Goal: Task Accomplishment & Management: Manage account settings

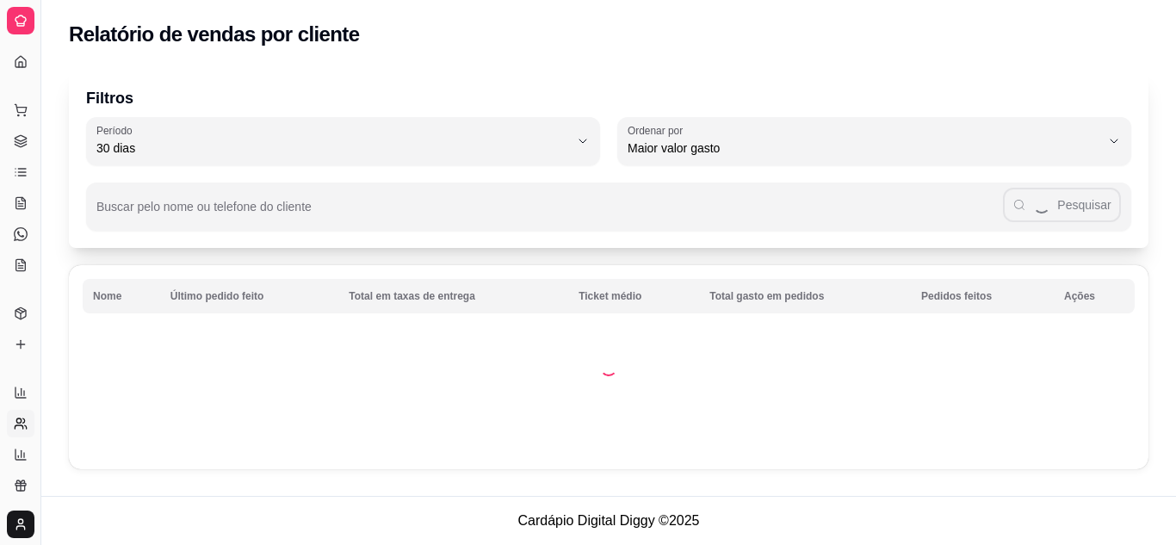
select select "30"
select select "HIGHEST_TOTAL_SPENT_WITH_ORDERS"
click at [24, 456] on icon at bounding box center [24, 455] width 0 height 4
select select "TOTAL_OF_ORDERS"
select select "7"
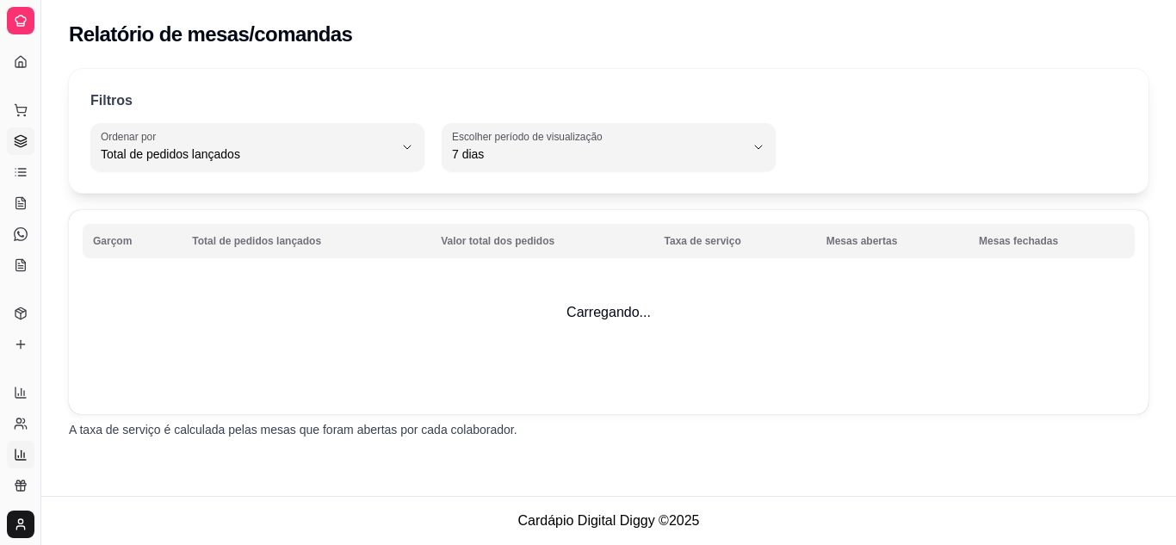
click at [18, 133] on link "Gestor de Pedidos" at bounding box center [21, 141] width 28 height 28
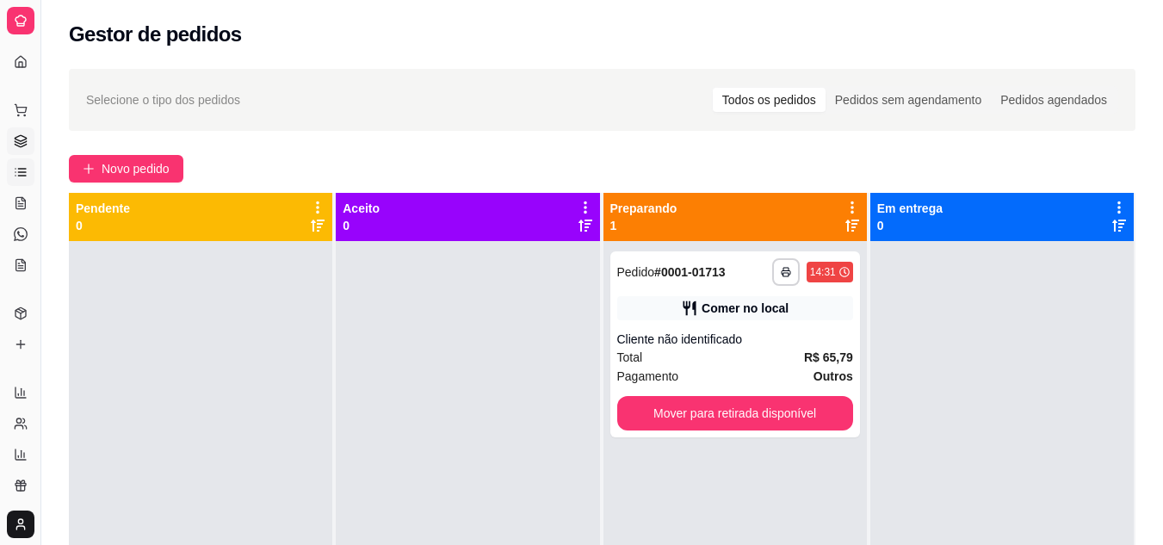
click at [20, 172] on icon at bounding box center [22, 172] width 8 height 0
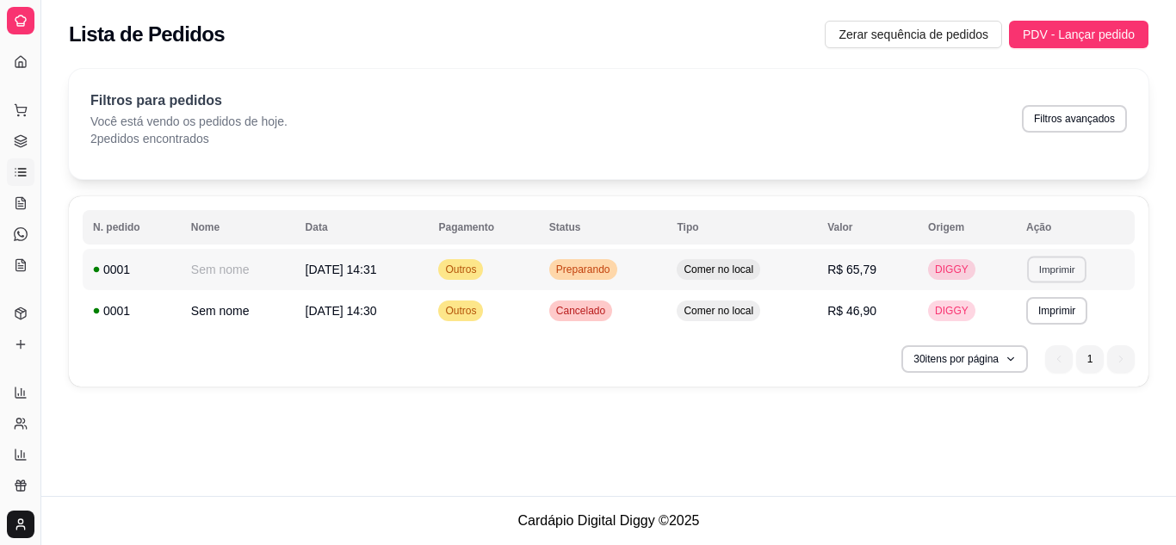
click at [1044, 274] on button "Imprimir" at bounding box center [1056, 269] width 59 height 27
click at [1040, 324] on button "IMPRESSORA" at bounding box center [1027, 329] width 120 height 27
click at [17, 231] on icon at bounding box center [21, 234] width 14 height 14
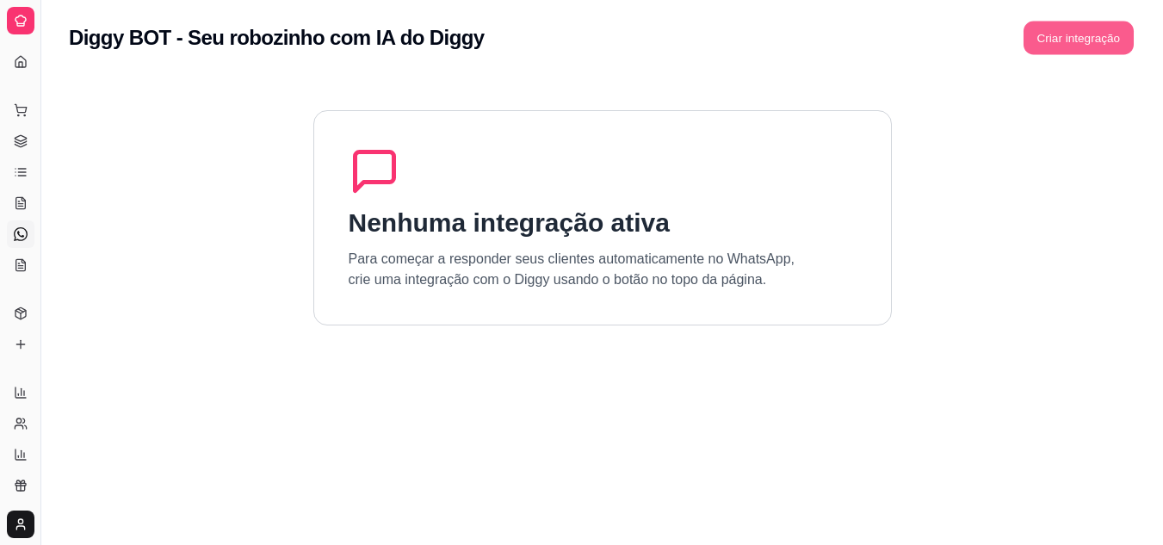
click at [1080, 51] on button "Criar integração" at bounding box center [1078, 39] width 110 height 34
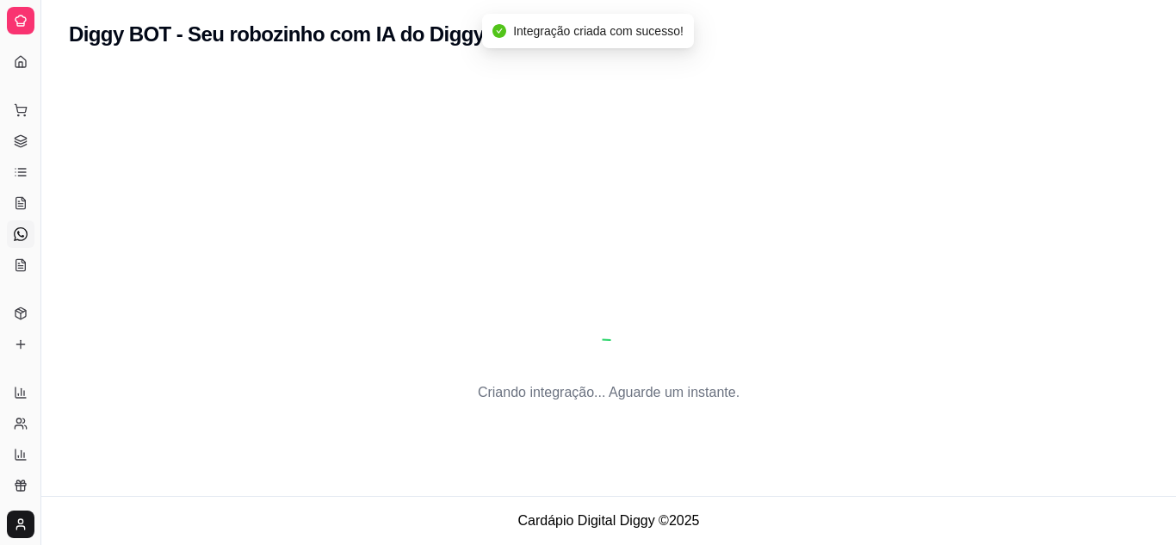
click at [30, 229] on link "Diggy Bot novo" at bounding box center [21, 234] width 28 height 28
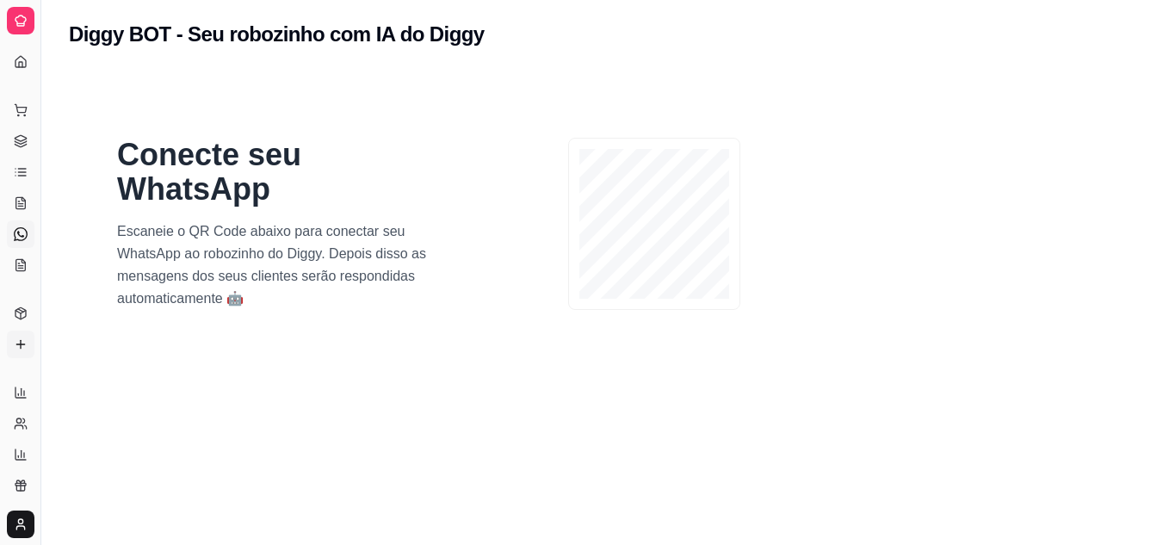
click at [26, 339] on icon at bounding box center [21, 344] width 14 height 14
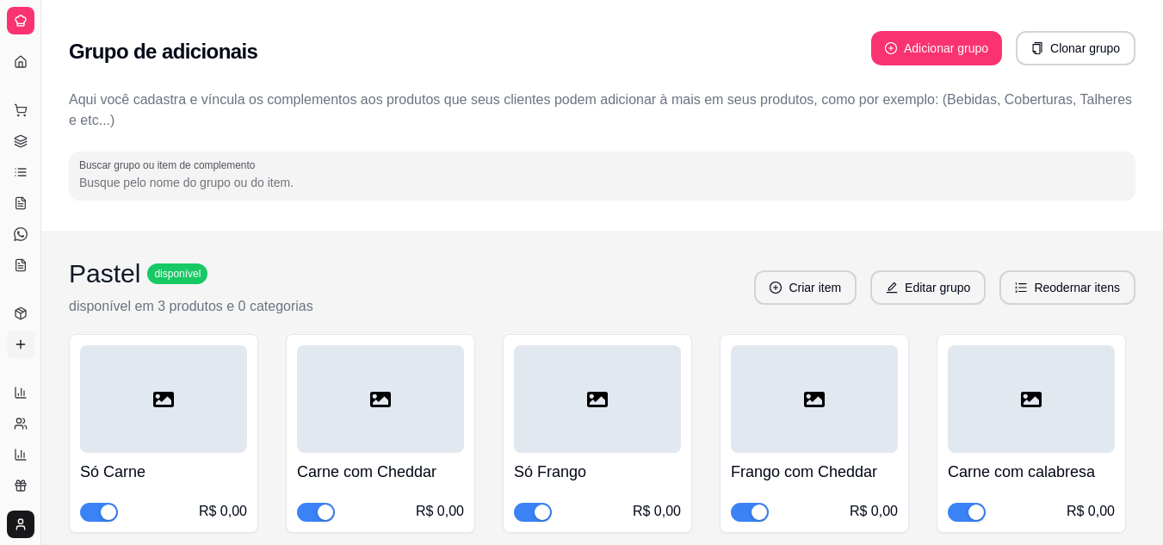
click at [2, 231] on div "Dia a dia Pedidos balcão (PDV) Gestor de Pedidos Lista de Pedidos Salão / Mesas…" at bounding box center [20, 188] width 40 height 196
click at [18, 542] on div "Rebeca" at bounding box center [20, 523] width 40 height 41
click at [23, 384] on link "Relatórios de vendas" at bounding box center [21, 393] width 28 height 28
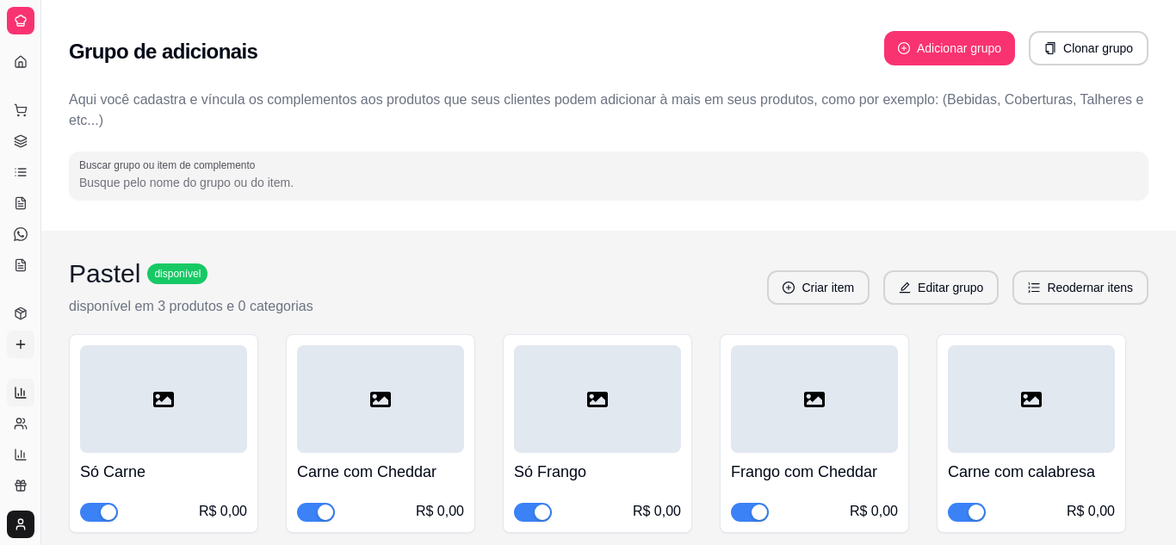
select select "ALL"
select select "0"
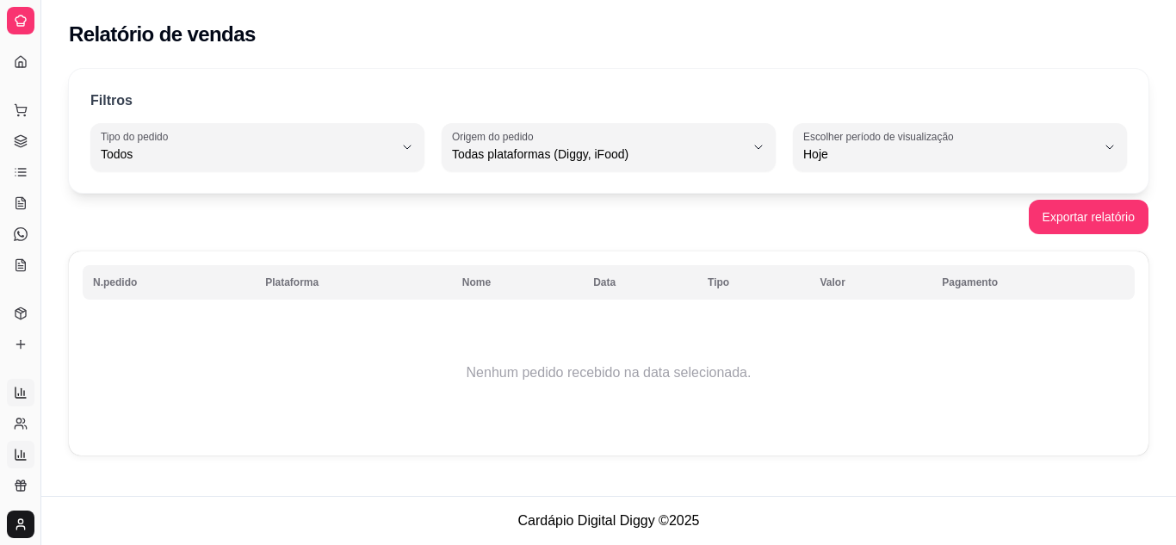
click at [24, 460] on icon at bounding box center [21, 455] width 14 height 14
select select "TOTAL_OF_ORDERS"
select select "7"
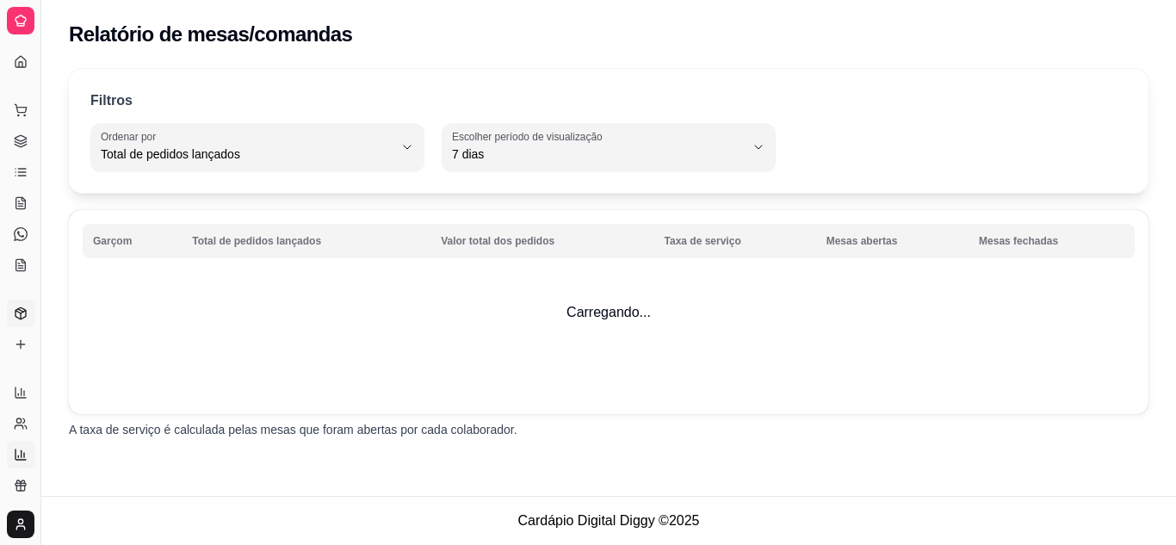
click at [18, 320] on link "Produtos" at bounding box center [21, 313] width 28 height 28
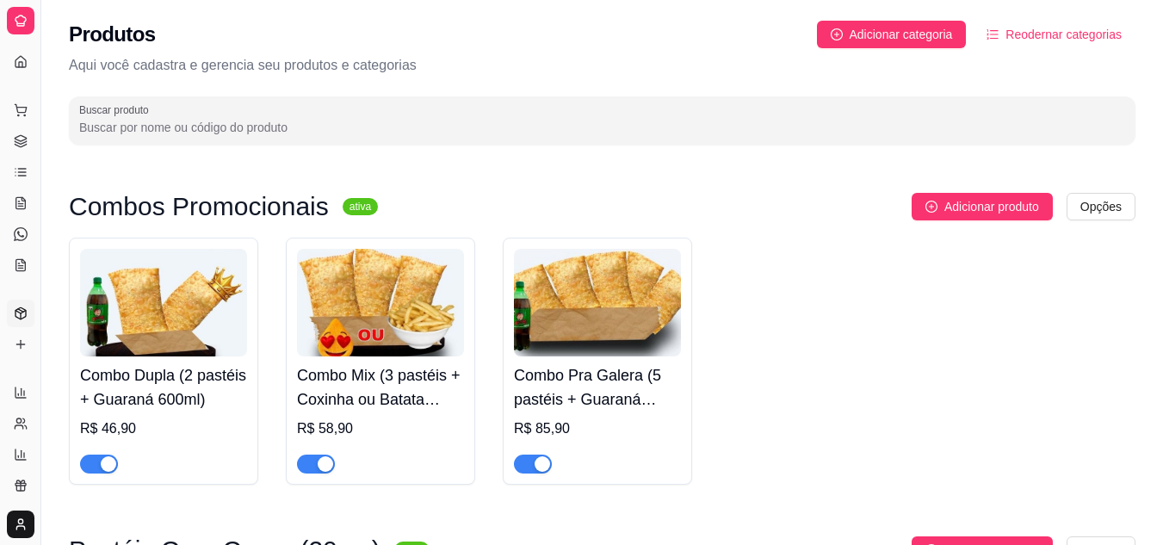
click at [18, 320] on link "Produtos" at bounding box center [21, 313] width 28 height 28
click at [18, 112] on icon at bounding box center [20, 108] width 11 height 8
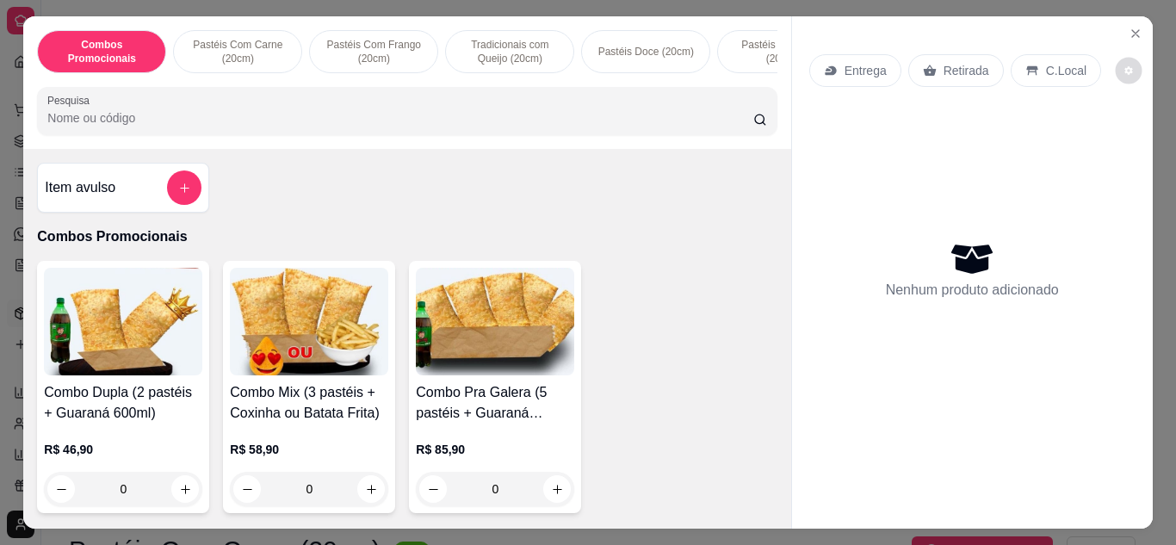
click at [1123, 67] on icon "decrease-product-quantity" at bounding box center [1128, 70] width 10 height 10
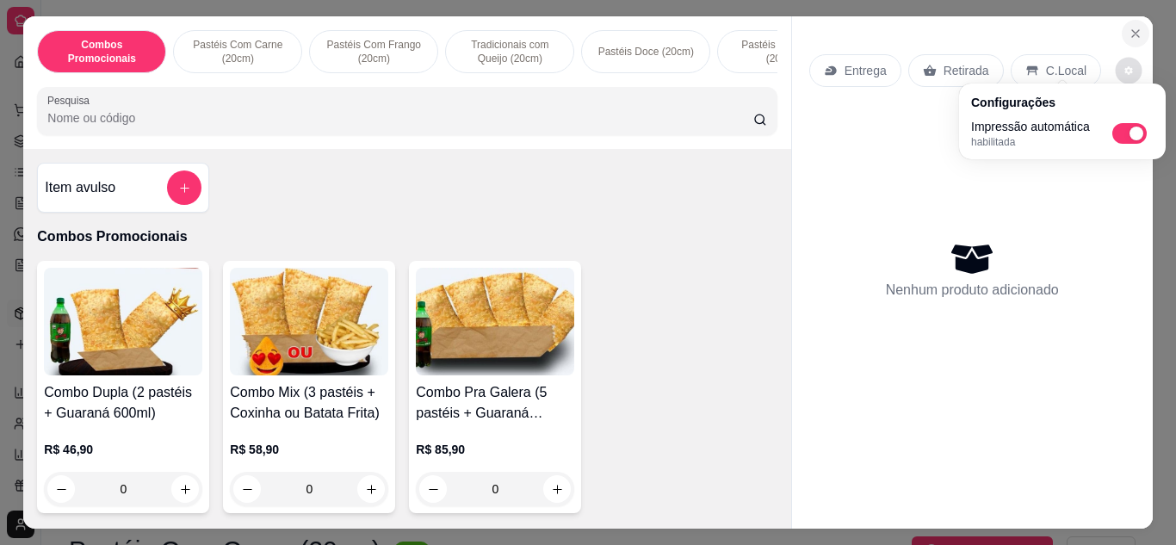
click at [1132, 30] on icon "Close" at bounding box center [1135, 33] width 7 height 7
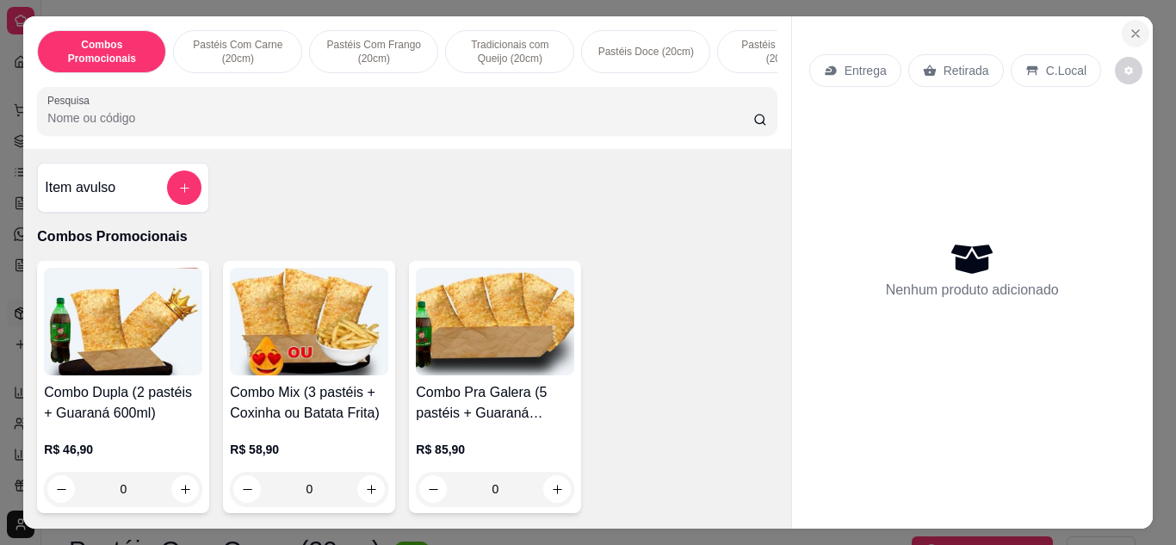
click at [1128, 27] on icon "Close" at bounding box center [1135, 34] width 14 height 14
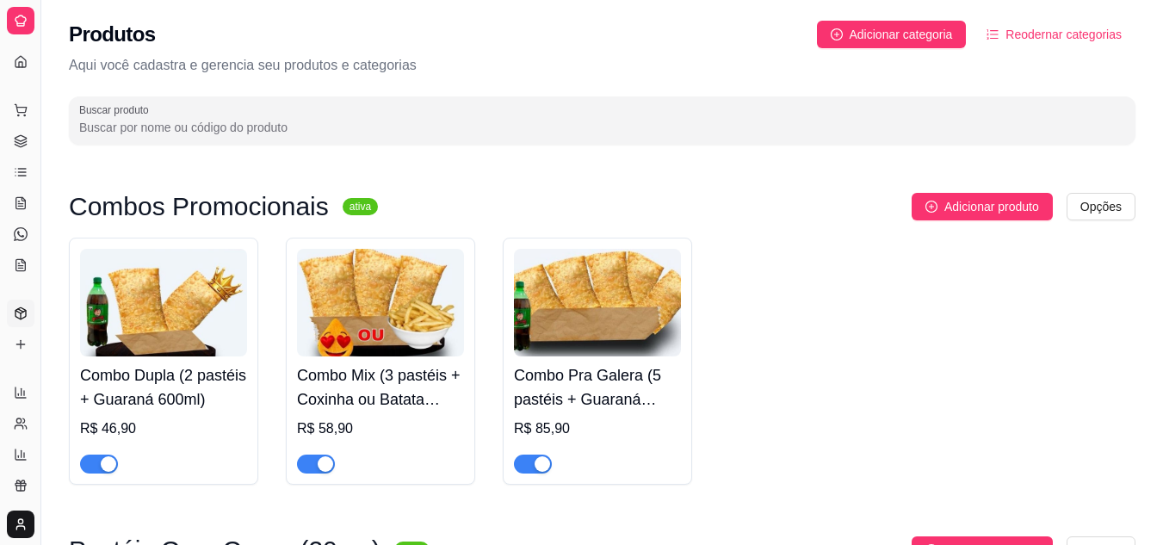
click at [25, 309] on icon at bounding box center [21, 313] width 14 height 14
click at [25, 176] on icon at bounding box center [21, 172] width 14 height 14
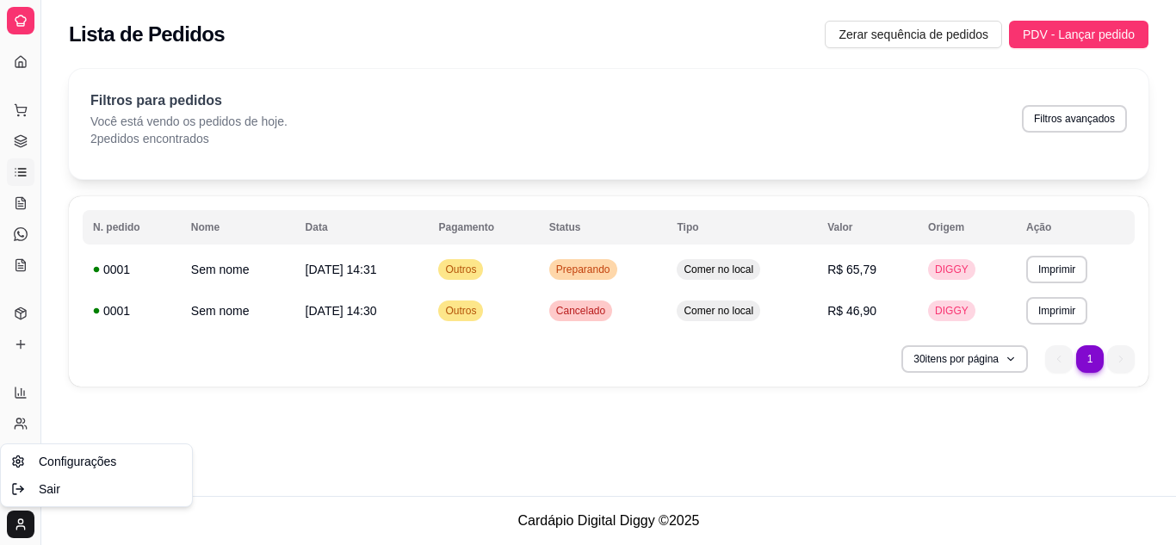
click at [27, 525] on html "Diggy Sistema de Gestão M Mana's Pastel ... Loja fechada Plano Customizado até …" at bounding box center [588, 272] width 1176 height 545
click at [91, 465] on span "Configurações" at bounding box center [77, 461] width 77 height 17
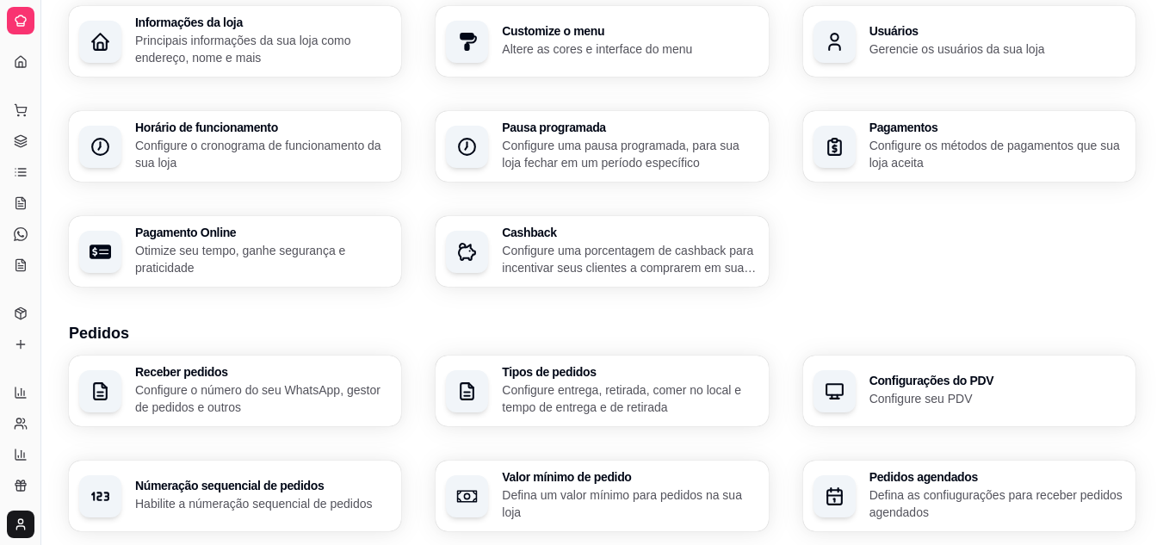
scroll to position [114, 0]
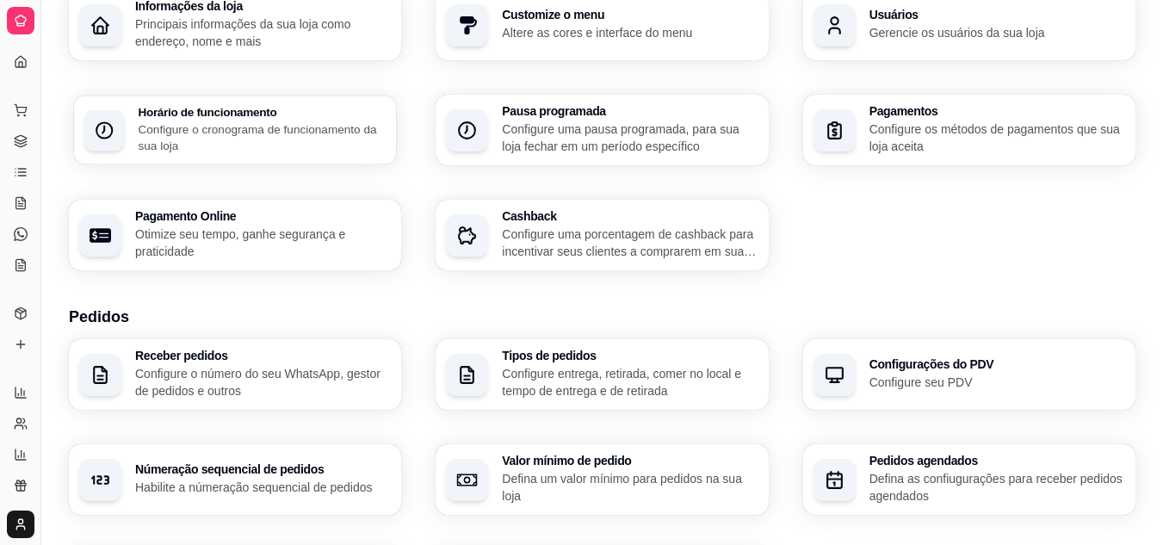
click at [308, 145] on p "Configure o cronograma de funcionamento da sua loja" at bounding box center [262, 137] width 248 height 34
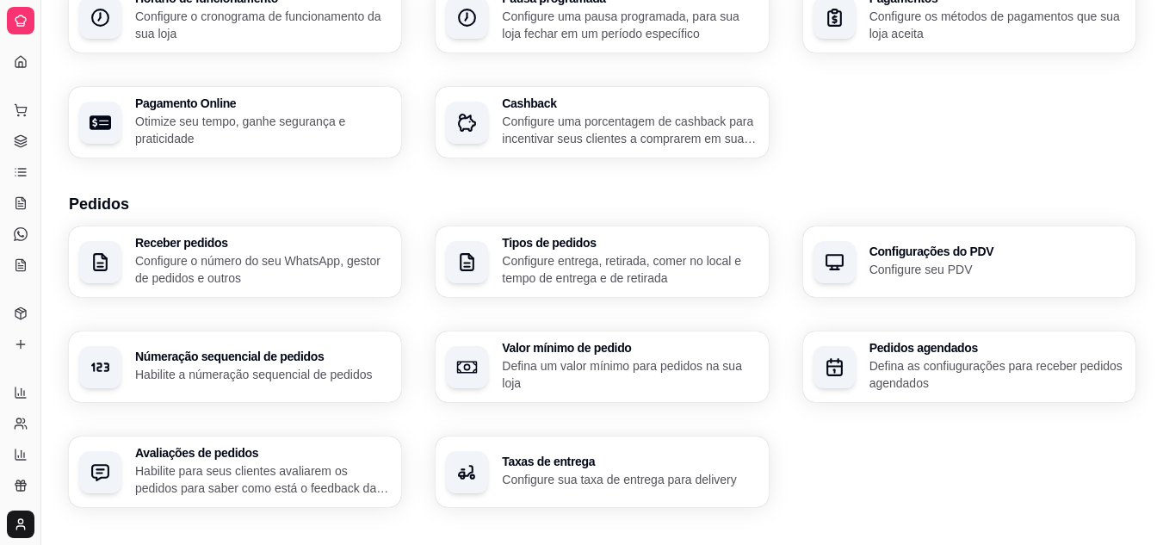
scroll to position [228, 0]
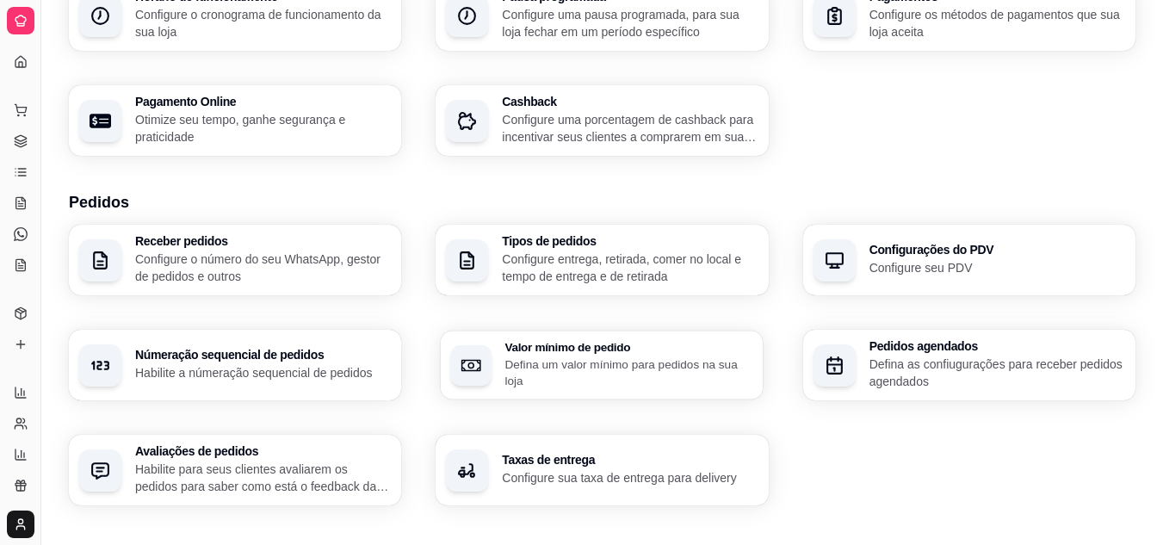
click at [656, 355] on div "Valor mínimo de pedido Defina um valor mínimo para pedidos na sua loja" at bounding box center [629, 365] width 248 height 48
click at [544, 470] on p "Configure sua taxa de entrega para delivery" at bounding box center [629, 477] width 248 height 16
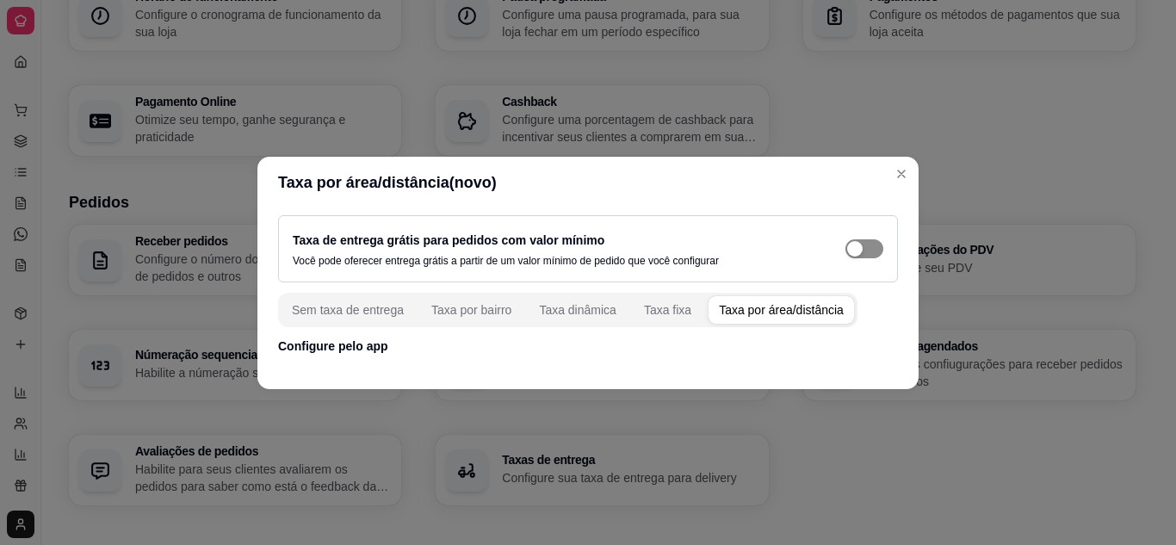
click at [866, 250] on button "button" at bounding box center [864, 248] width 38 height 19
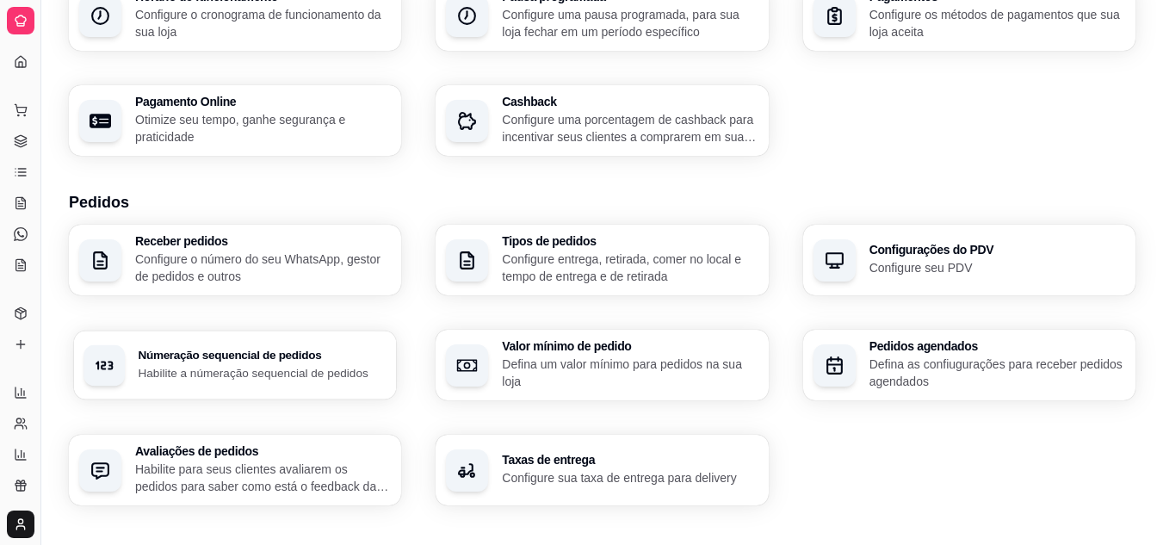
click at [266, 380] on p "Habilite a númeração sequencial de pedidos" at bounding box center [262, 372] width 248 height 16
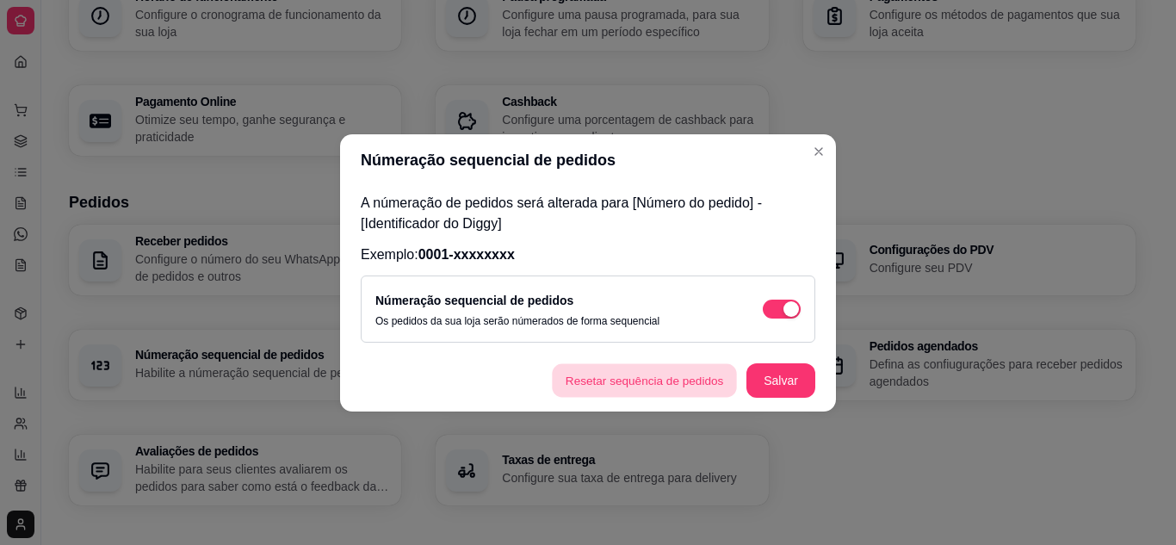
click at [670, 385] on button "Resetar sequência de pedidos" at bounding box center [644, 380] width 185 height 34
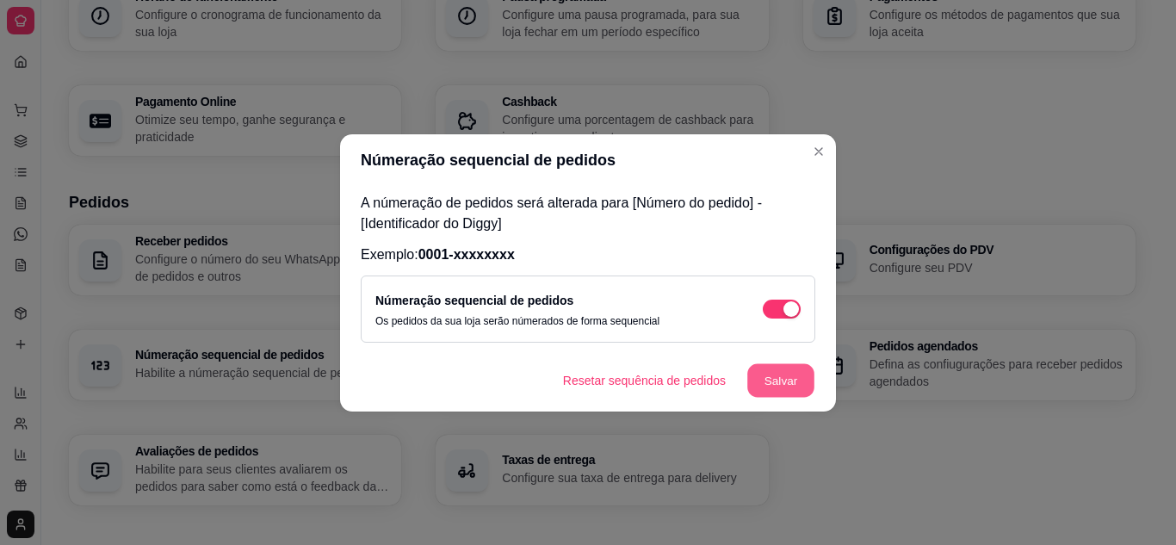
click at [775, 380] on button "Salvar" at bounding box center [780, 380] width 67 height 34
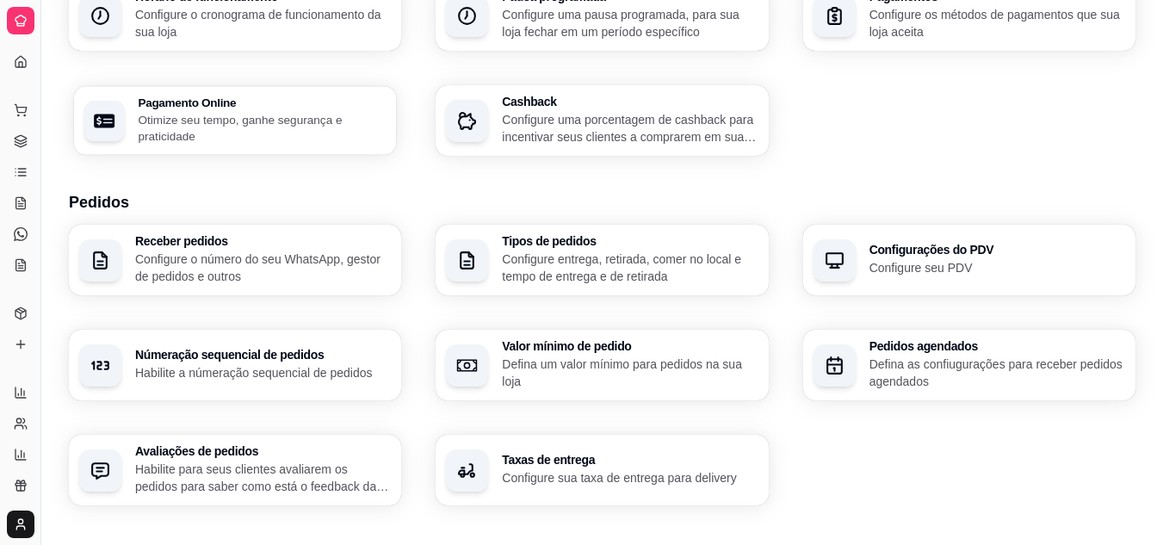
click at [230, 118] on p "Otimize seu tempo, ganhe segurança e praticidade" at bounding box center [262, 128] width 248 height 34
select select "4.98"
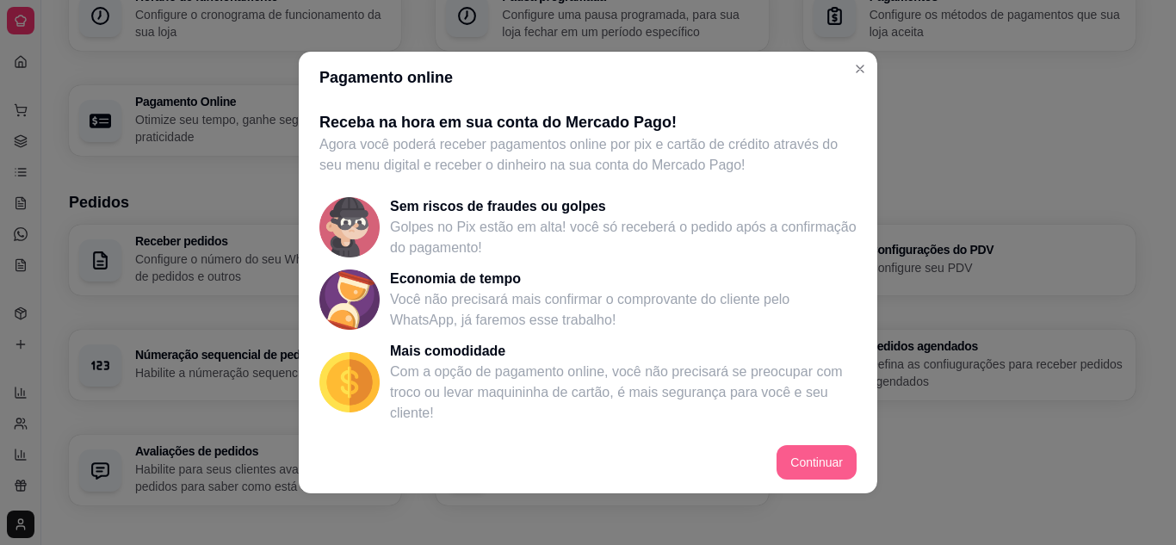
click at [837, 459] on button "Continuar" at bounding box center [816, 462] width 80 height 34
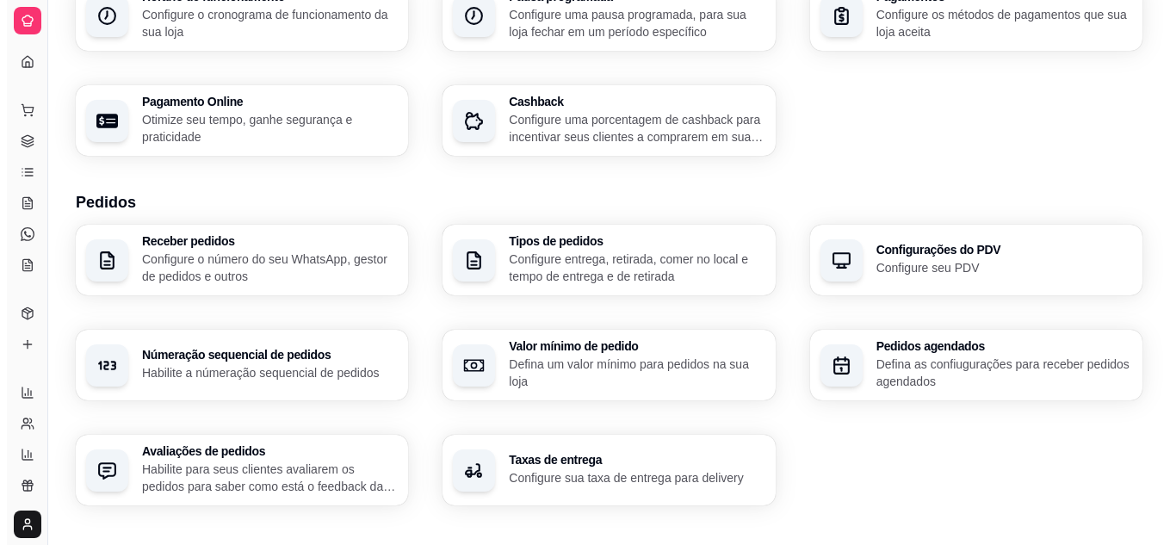
scroll to position [0, 0]
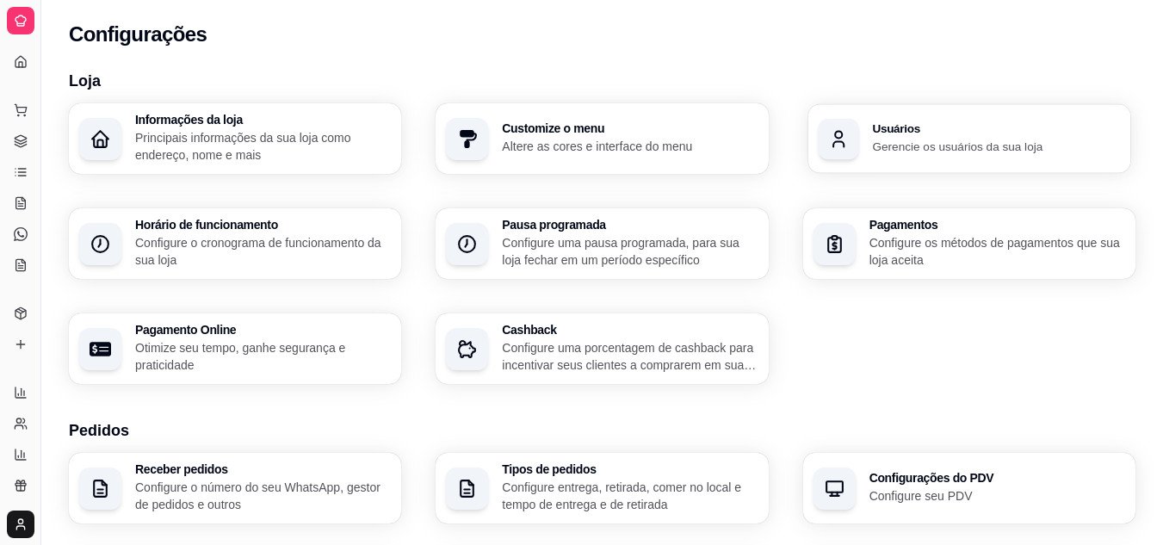
click at [861, 144] on div "Usuários Gerencie os usuários da sua loja" at bounding box center [968, 138] width 323 height 69
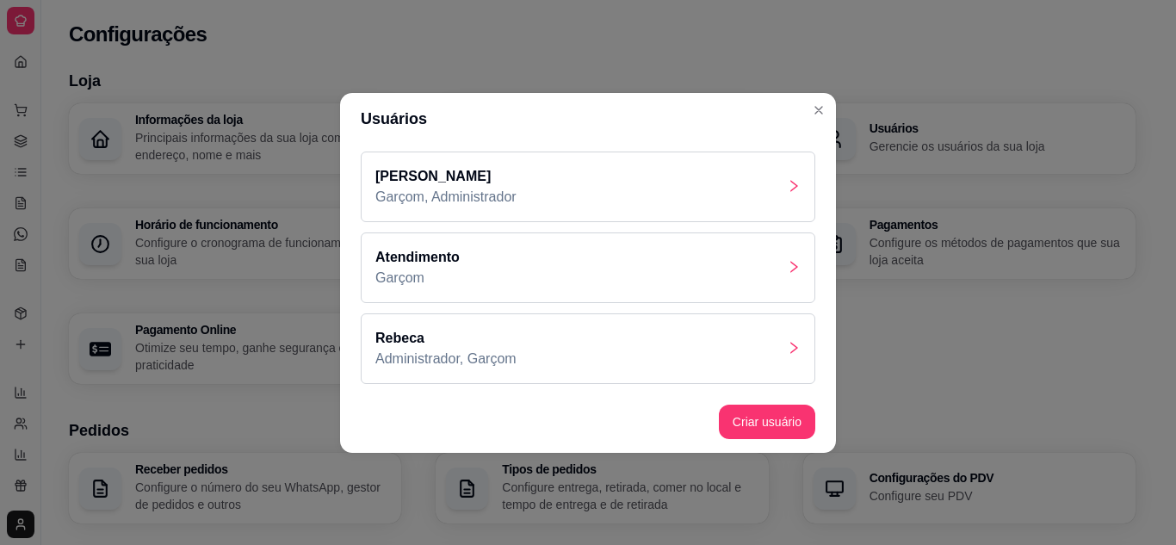
click at [756, 251] on div "Atendimento Garçom" at bounding box center [588, 267] width 454 height 71
click at [596, 175] on div "[PERSON_NAME], Administrador" at bounding box center [588, 186] width 454 height 71
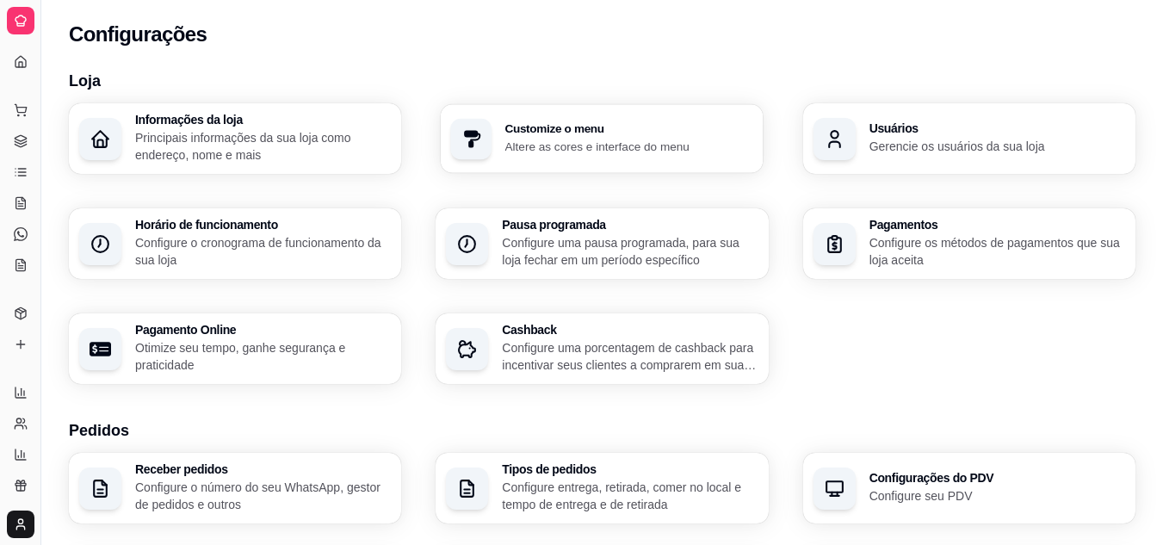
click at [607, 135] on div "Customize o menu Altere as cores e interface do menu" at bounding box center [629, 139] width 248 height 32
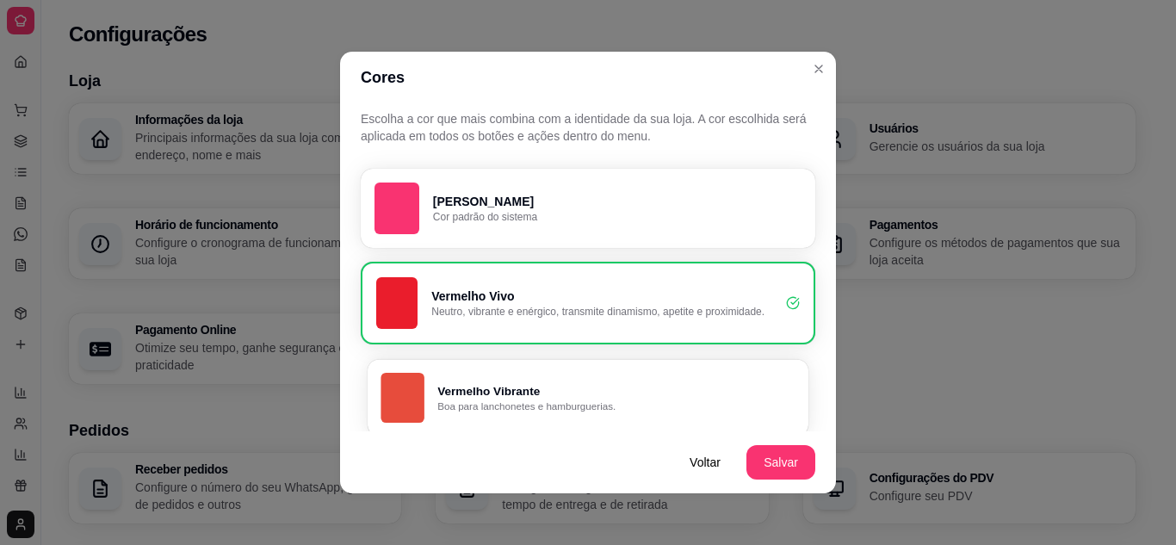
click at [589, 417] on button "Vermelho Vibrante Boa para lanchonetes e hamburguerias." at bounding box center [587, 397] width 441 height 77
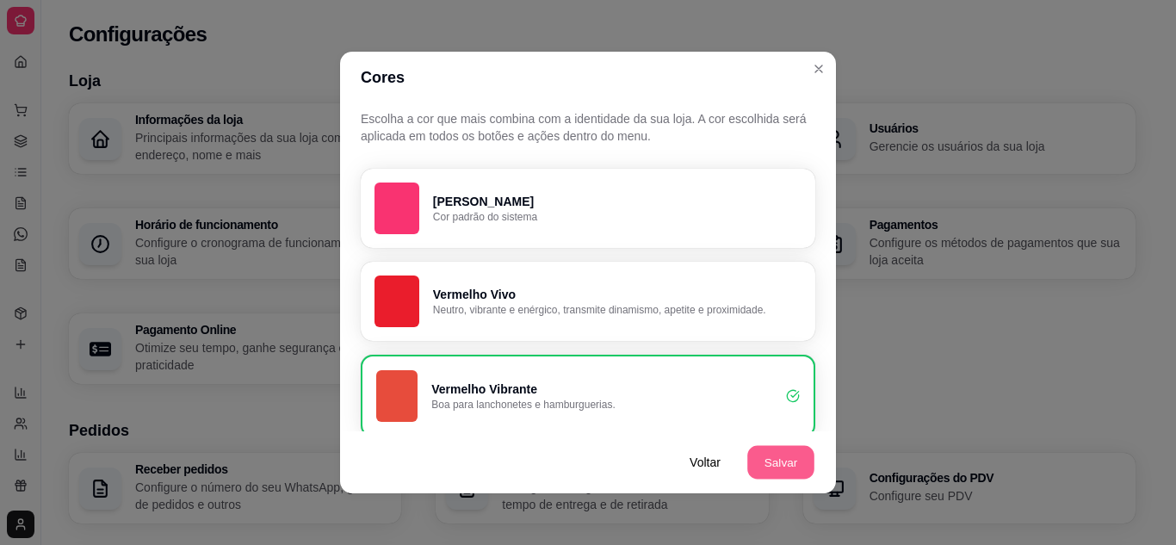
click at [779, 472] on button "Salvar" at bounding box center [780, 463] width 67 height 34
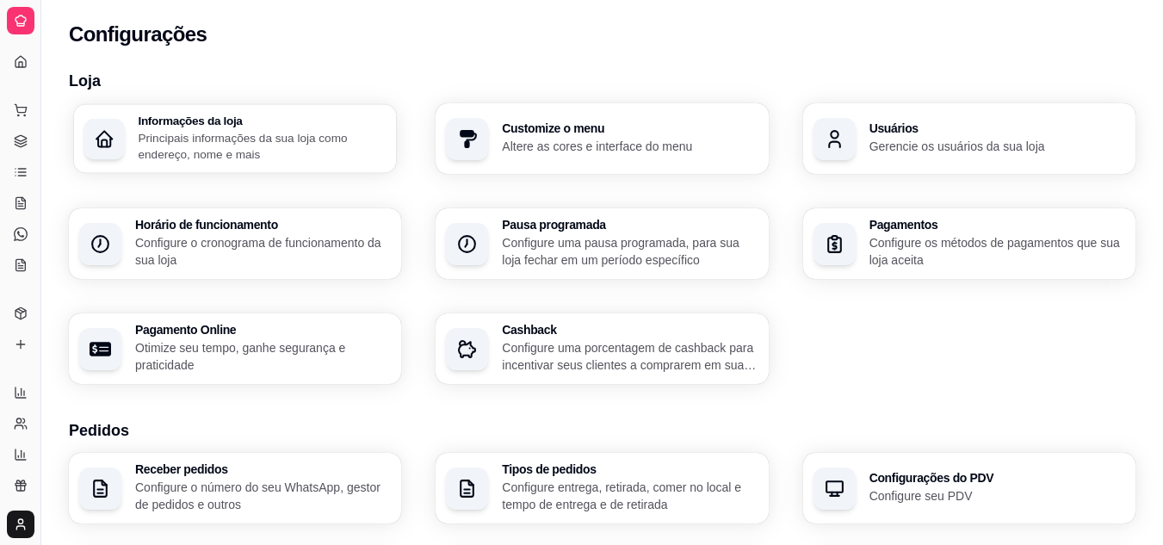
click at [201, 145] on p "Principais informações da sua loja como endereço, nome e mais" at bounding box center [262, 146] width 248 height 34
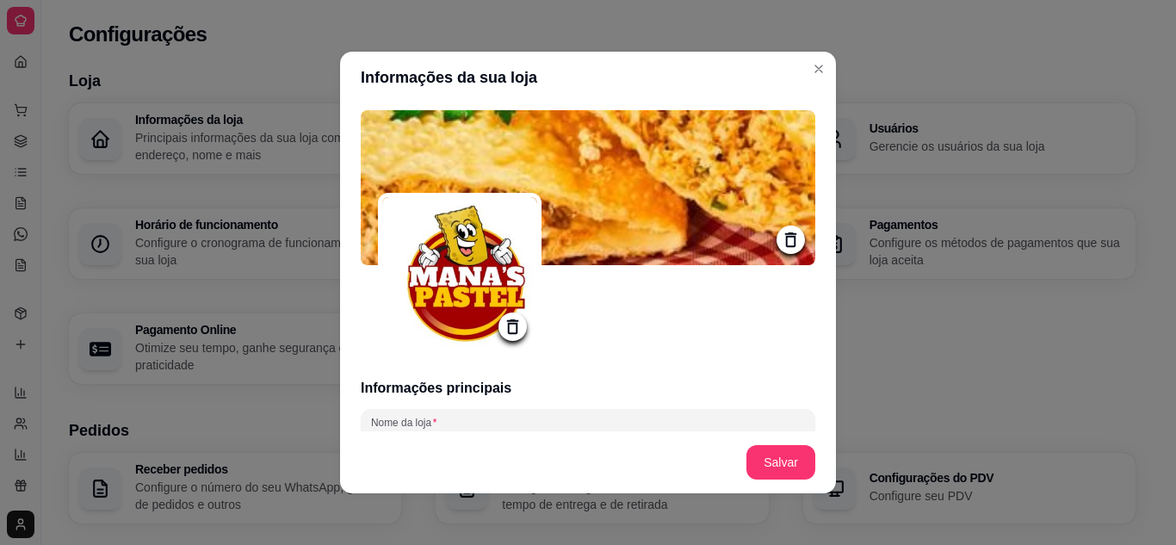
type input "✨🥟 Bem-vindo ao universo do pastel crocante e recheado! ✨Se pastel já é bom, im…"
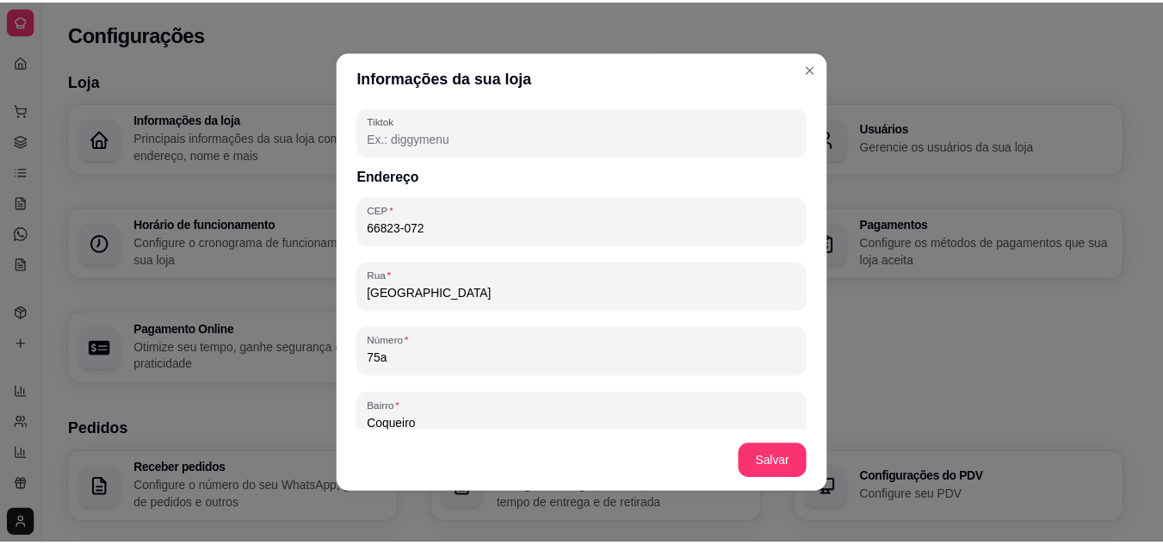
scroll to position [1116, 0]
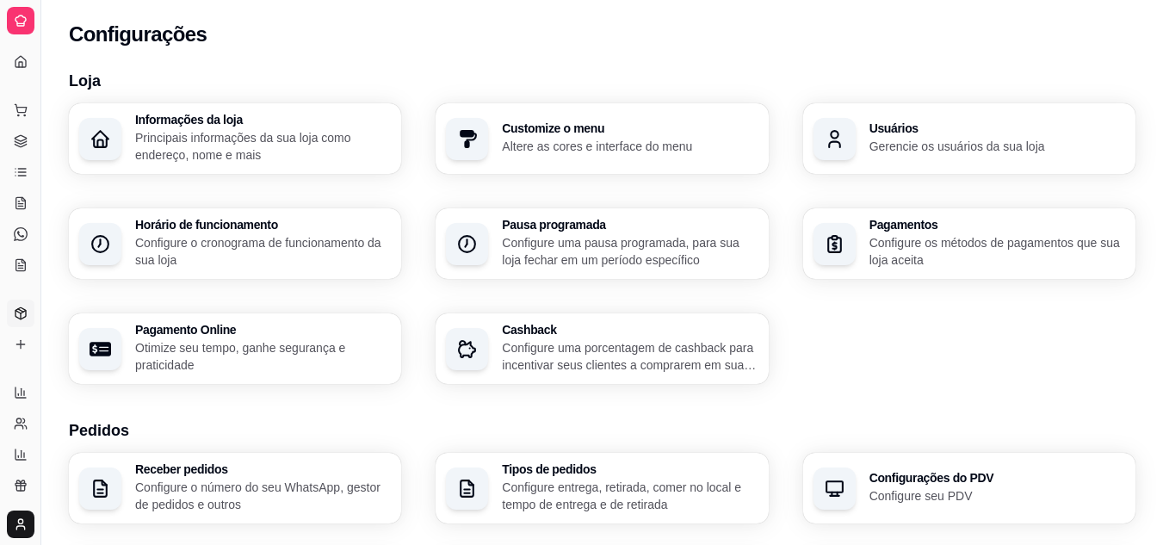
click at [28, 309] on link "Produtos" at bounding box center [21, 313] width 28 height 28
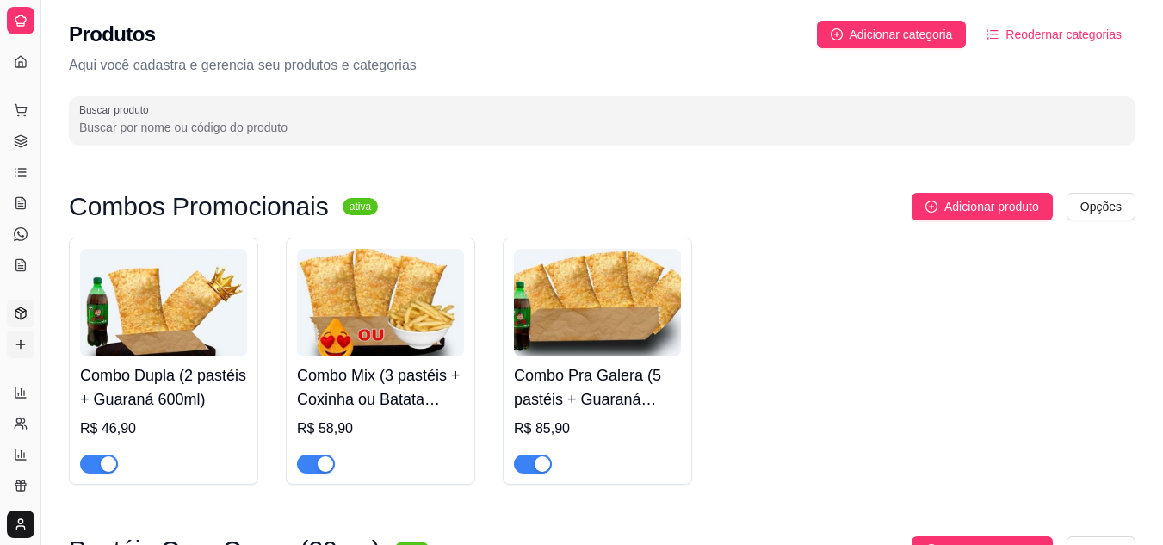
click at [18, 337] on icon at bounding box center [21, 344] width 14 height 14
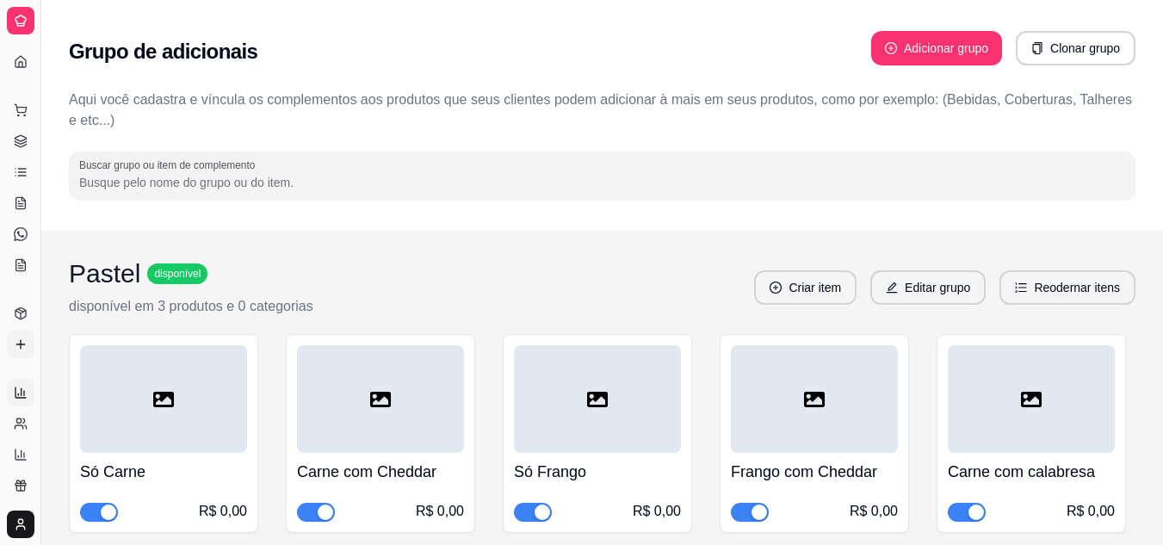
click at [24, 390] on icon at bounding box center [21, 393] width 14 height 14
select select "ALL"
select select "0"
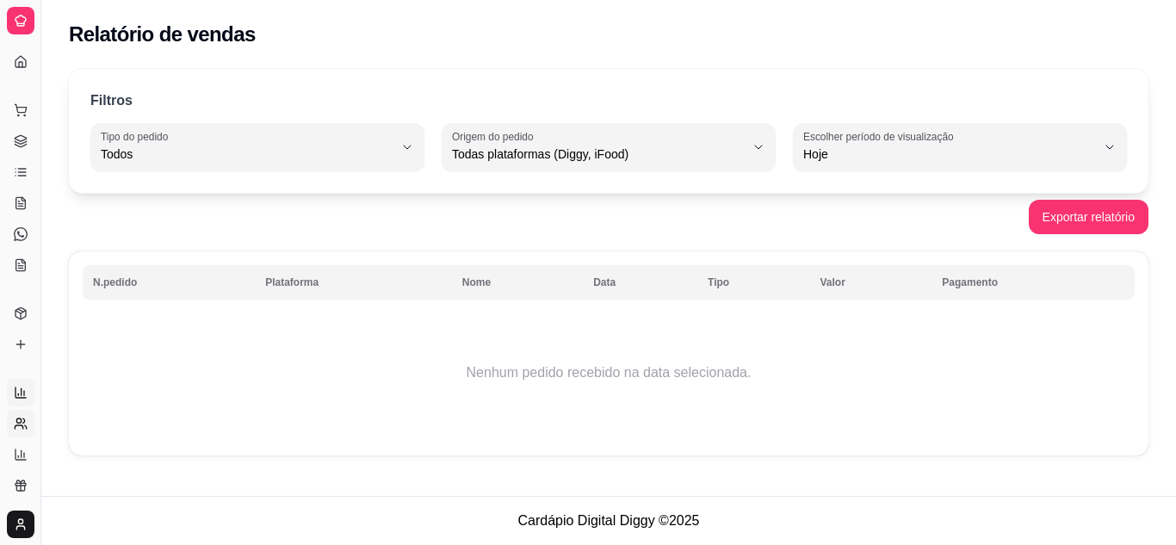
click at [30, 430] on link "Relatório de clientes" at bounding box center [21, 424] width 28 height 28
select select "30"
select select "HIGHEST_TOTAL_SPENT_WITH_ORDERS"
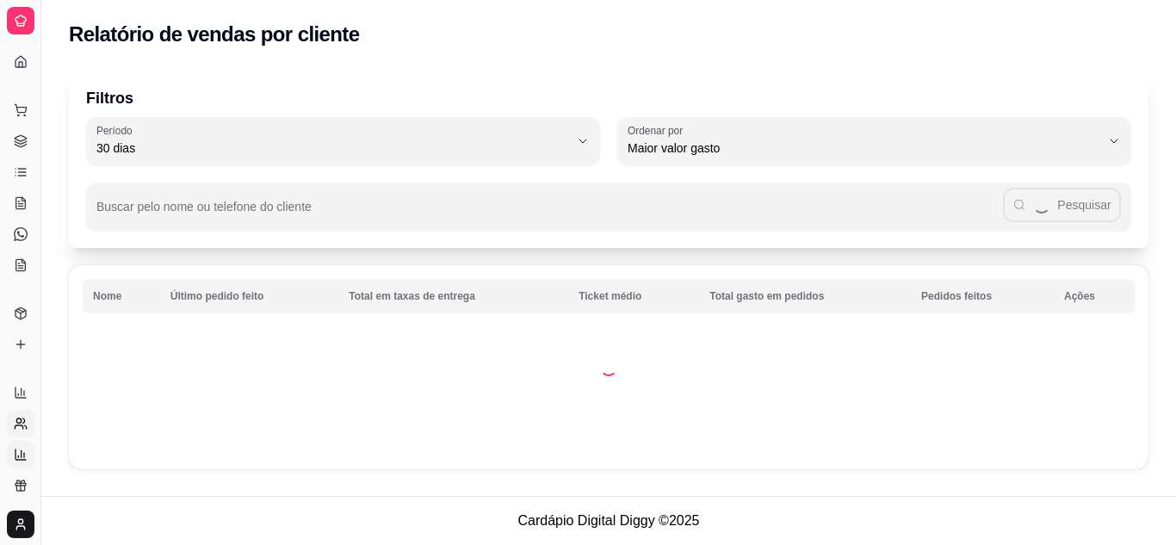
click at [20, 460] on icon at bounding box center [21, 455] width 14 height 14
select select "TOTAL_OF_ORDERS"
select select "7"
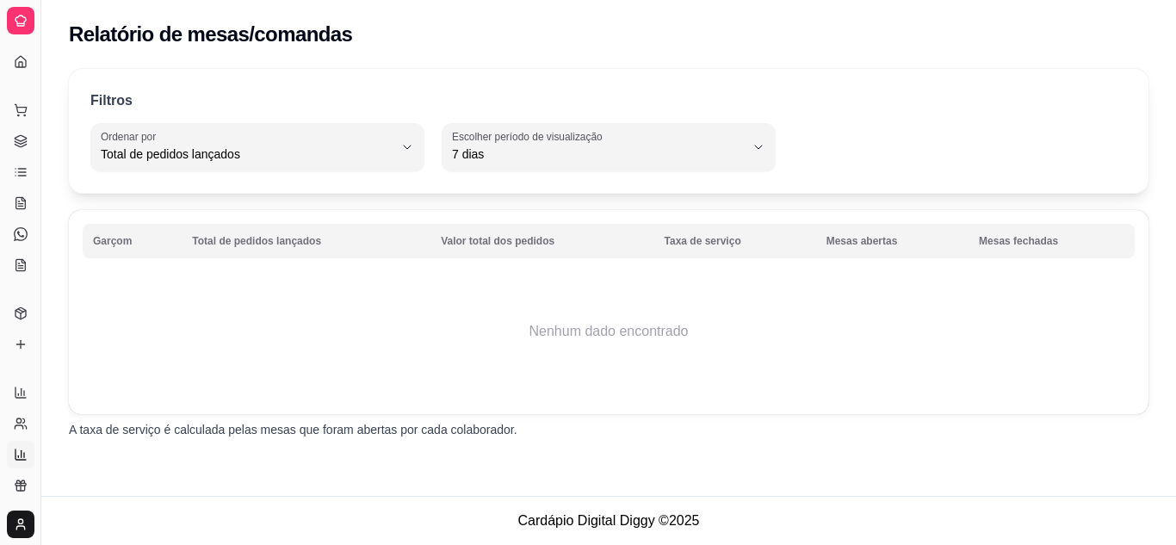
click at [12, 460] on link "Relatório de mesas" at bounding box center [21, 455] width 28 height 28
click at [28, 484] on link "Relatório de fidelidade novo" at bounding box center [21, 486] width 28 height 28
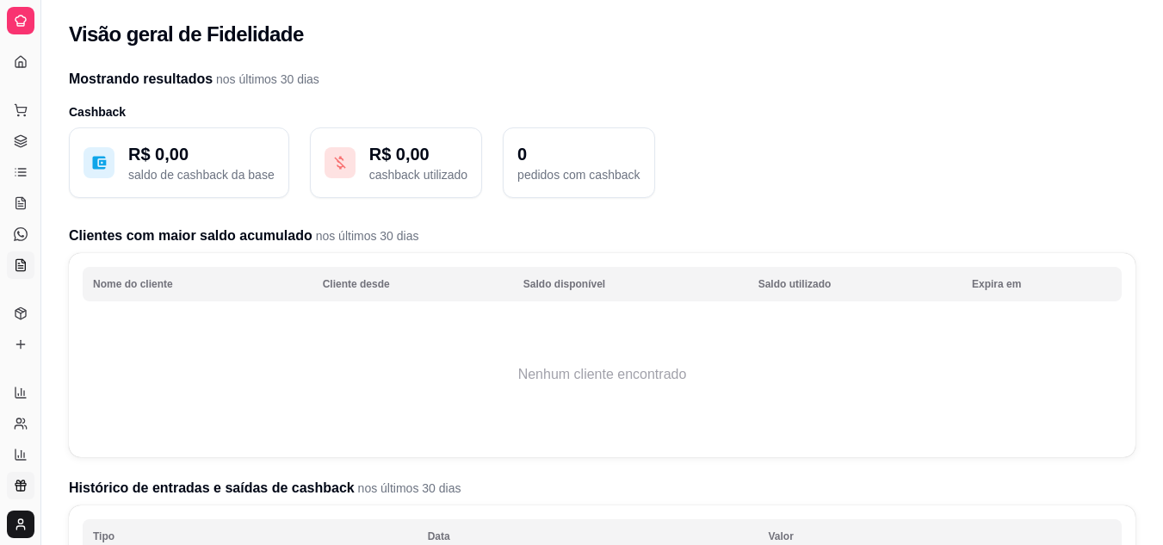
click at [29, 262] on link "KDS" at bounding box center [21, 265] width 28 height 28
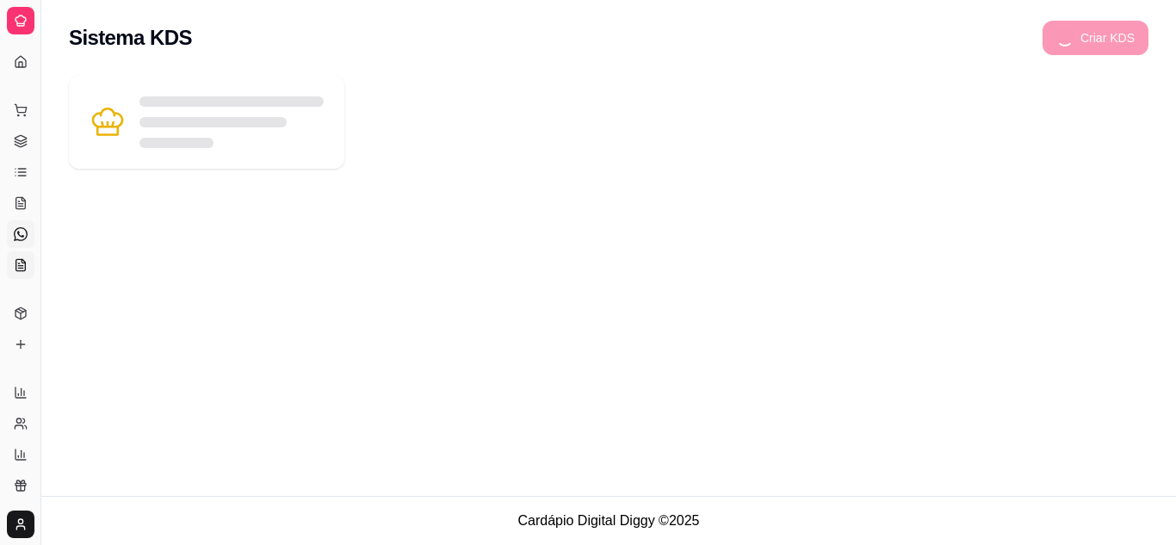
click at [28, 236] on link "Diggy Bot novo" at bounding box center [21, 234] width 28 height 28
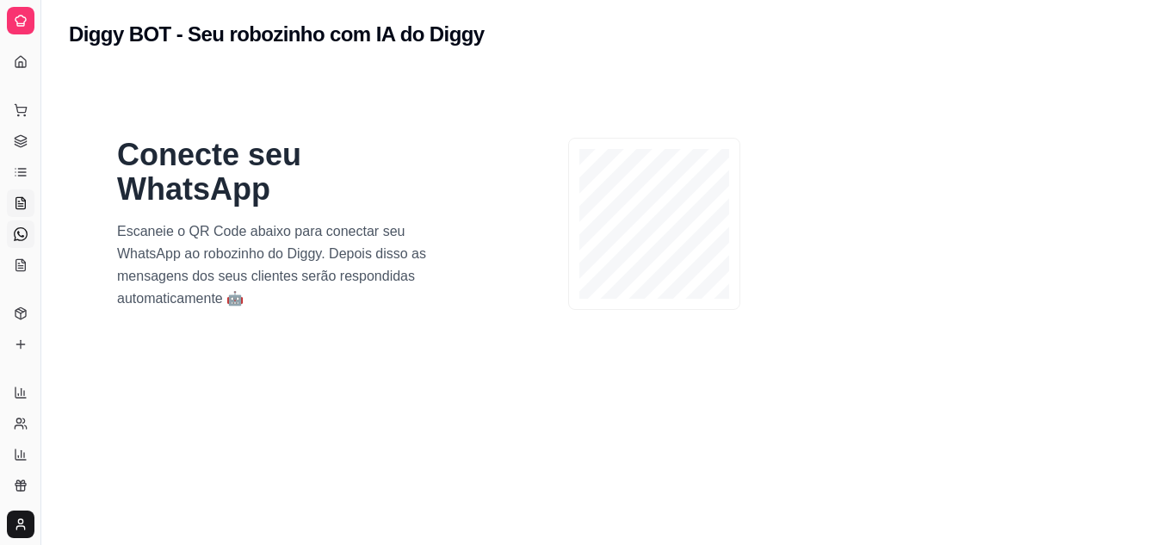
click at [26, 201] on icon at bounding box center [20, 202] width 9 height 11
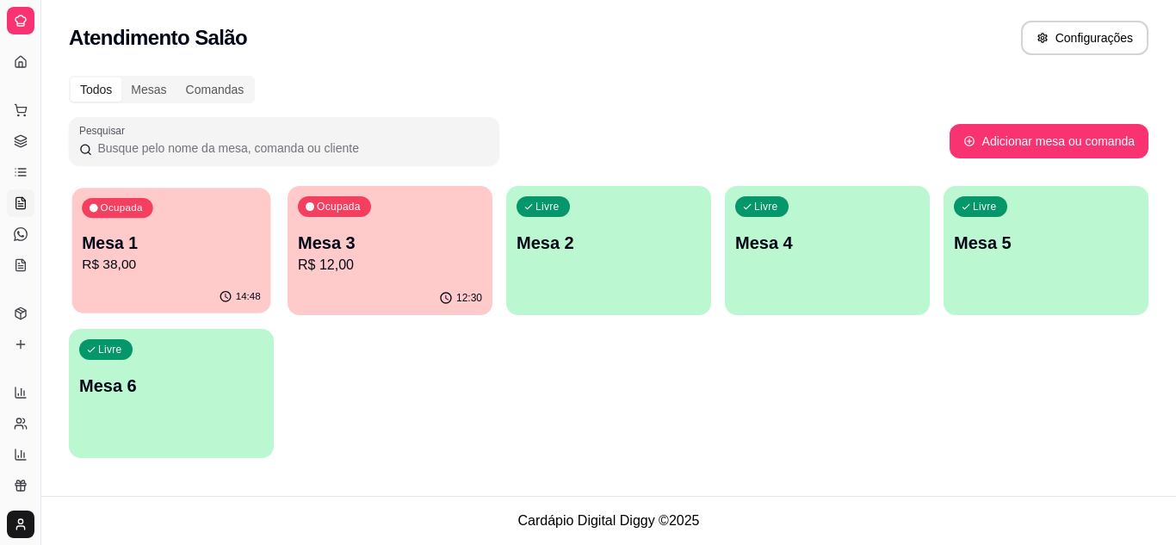
click at [148, 264] on p "R$ 38,00" at bounding box center [171, 265] width 179 height 20
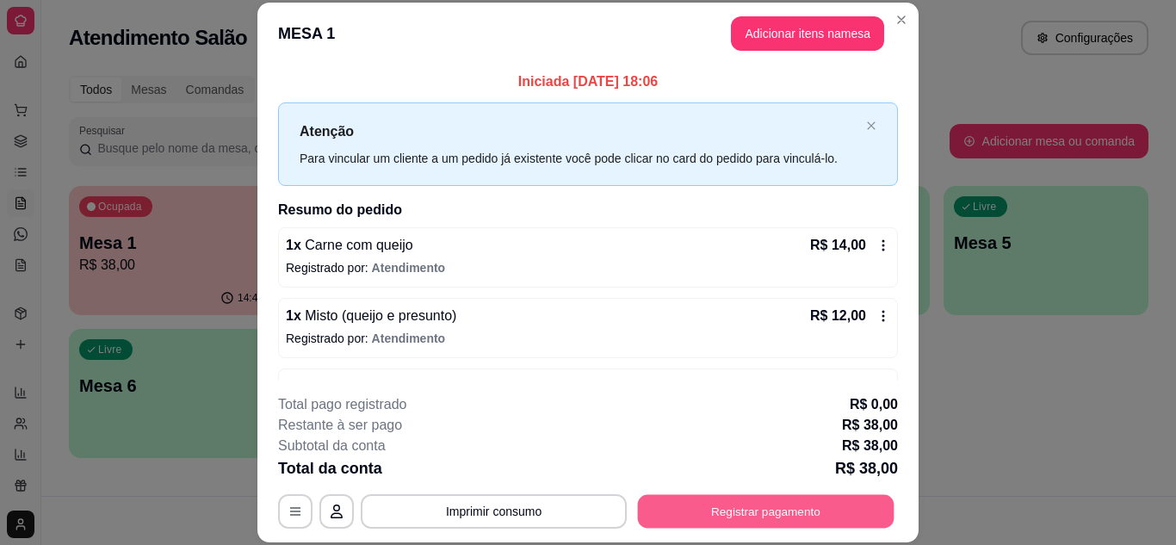
click at [709, 516] on button "Registrar pagamento" at bounding box center [766, 511] width 256 height 34
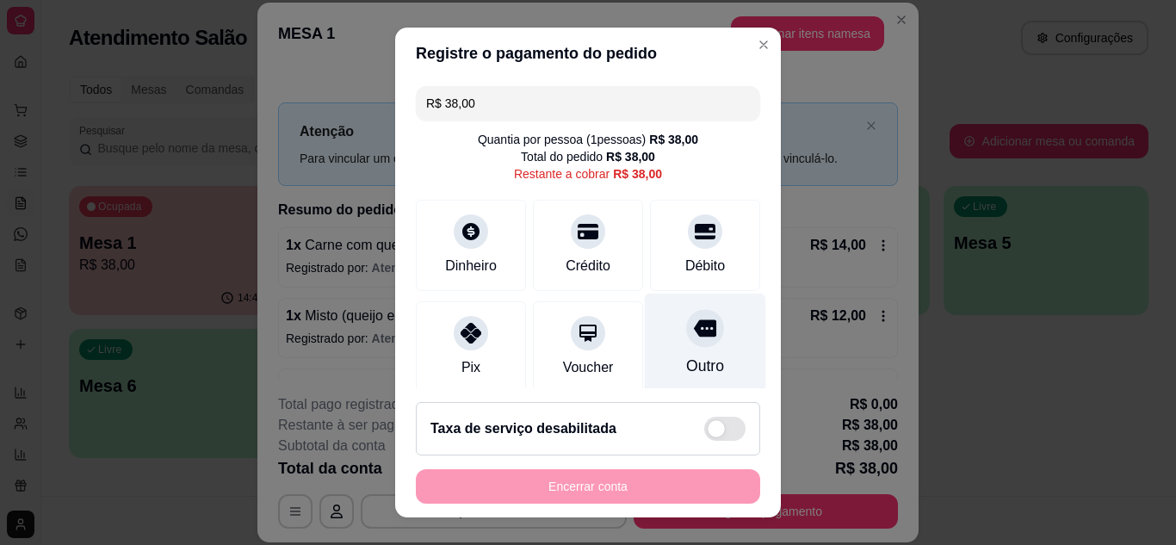
click at [687, 340] on div at bounding box center [705, 328] width 38 height 38
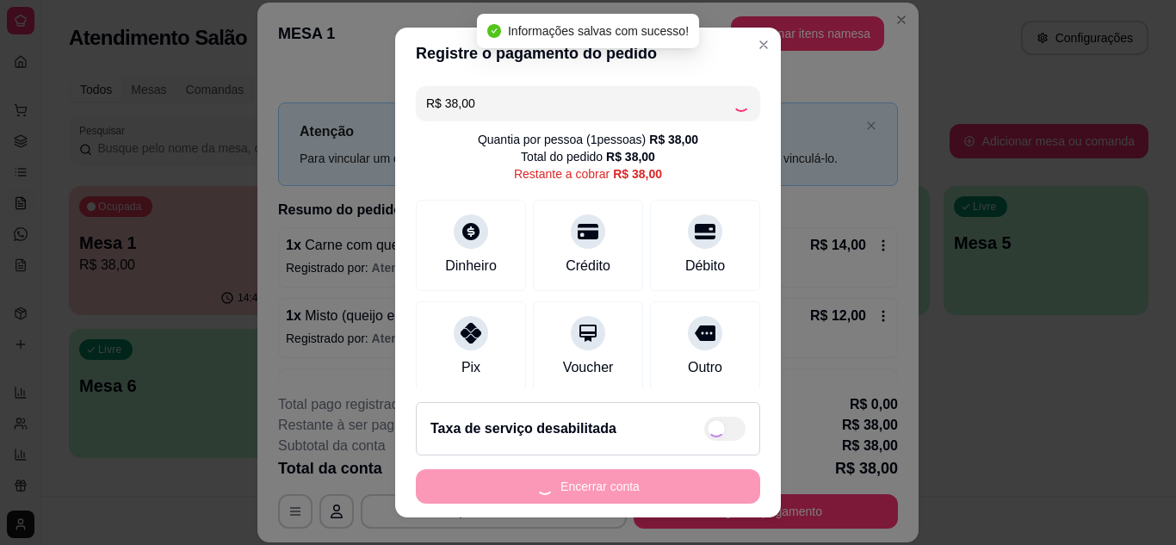
type input "R$ 0,00"
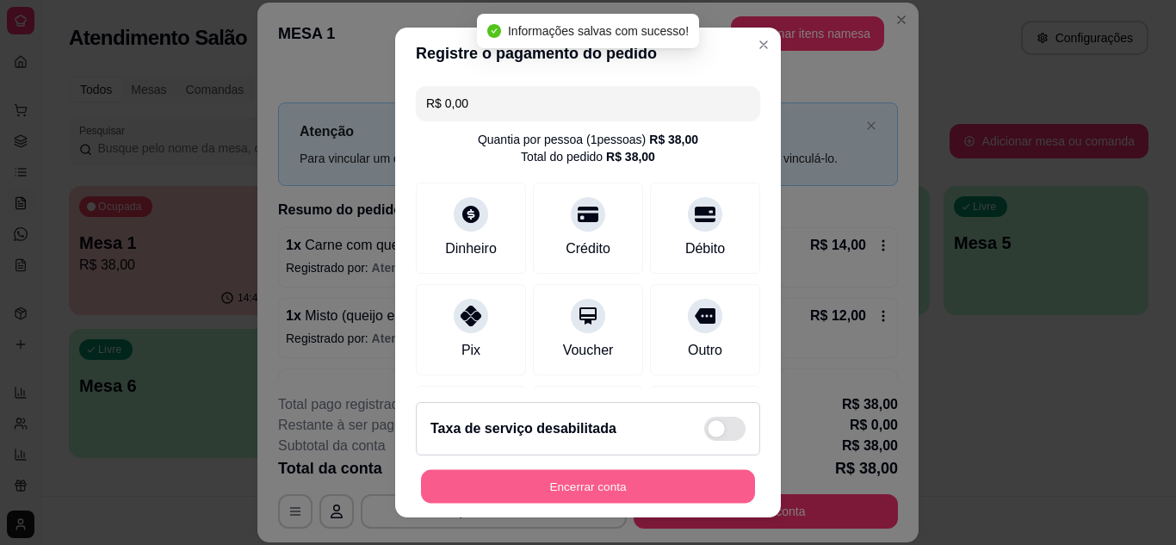
click at [614, 486] on button "Encerrar conta" at bounding box center [588, 487] width 334 height 34
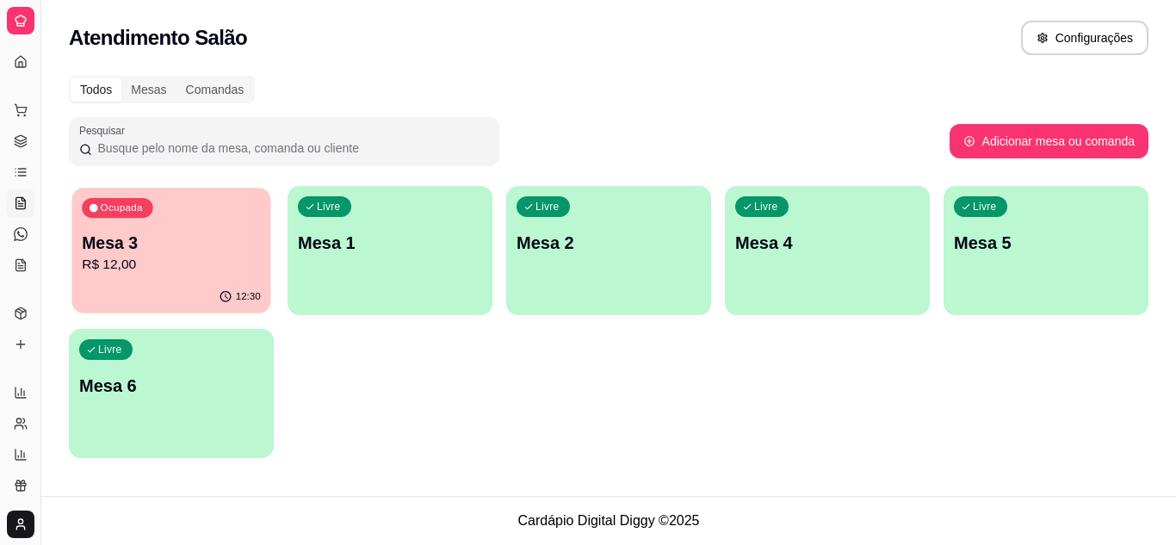
click at [163, 245] on p "Mesa 3" at bounding box center [171, 242] width 179 height 23
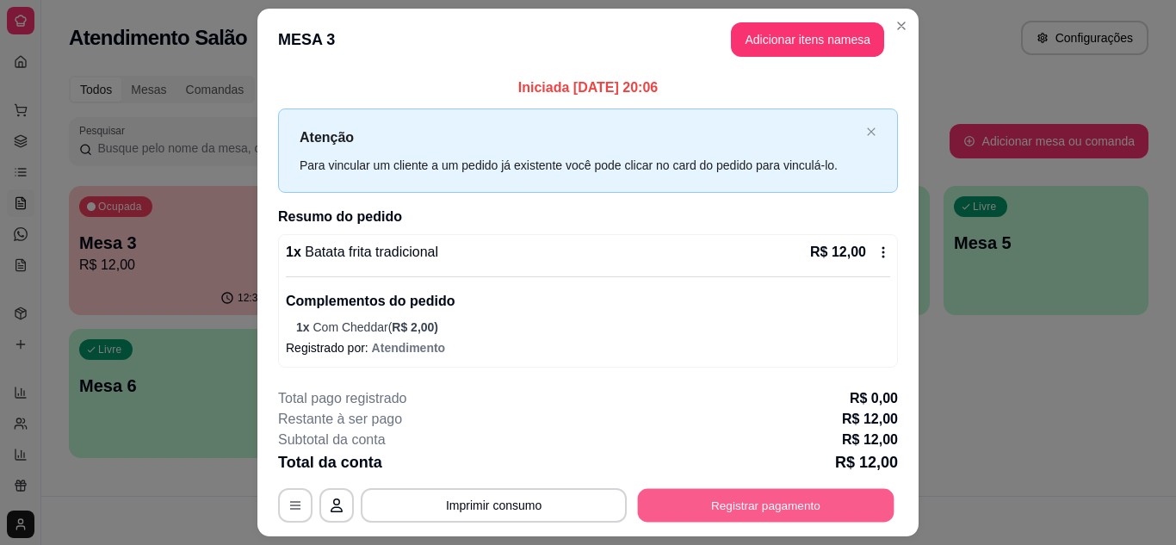
click at [818, 497] on button "Registrar pagamento" at bounding box center [766, 505] width 256 height 34
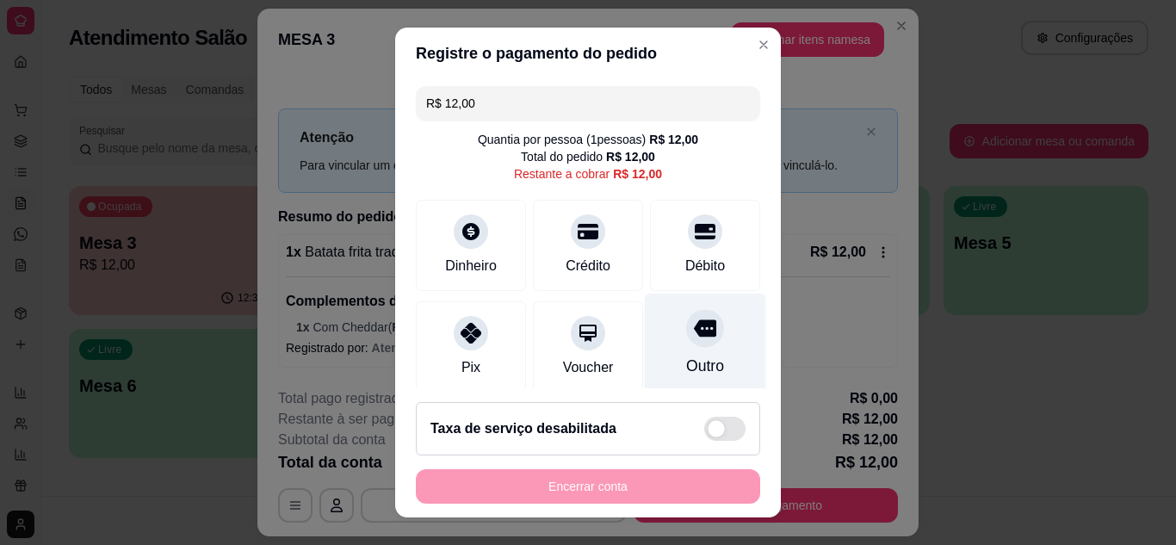
click at [694, 326] on icon at bounding box center [705, 328] width 22 height 22
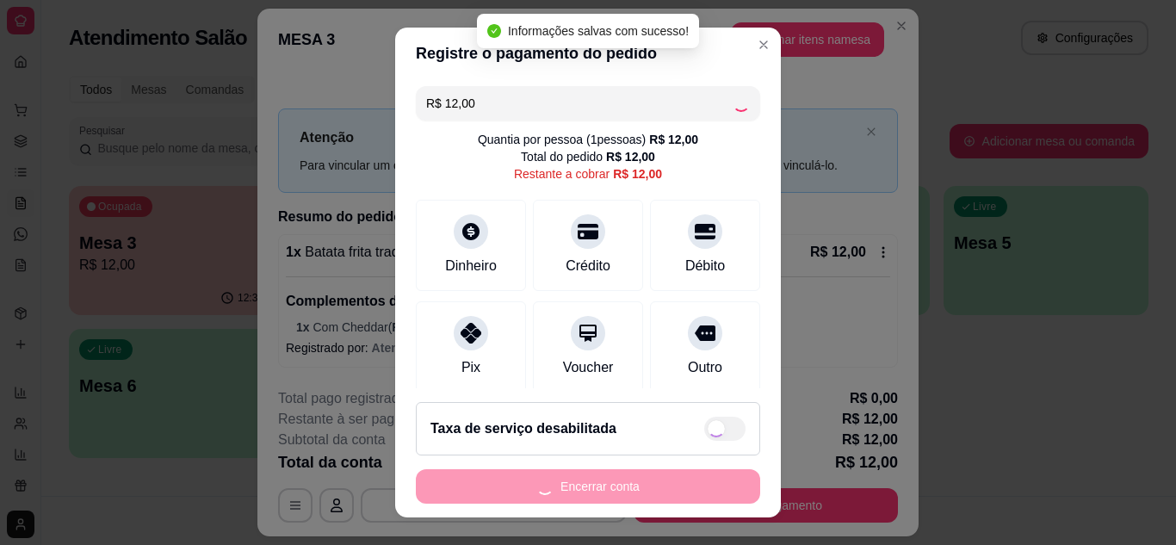
type input "R$ 0,00"
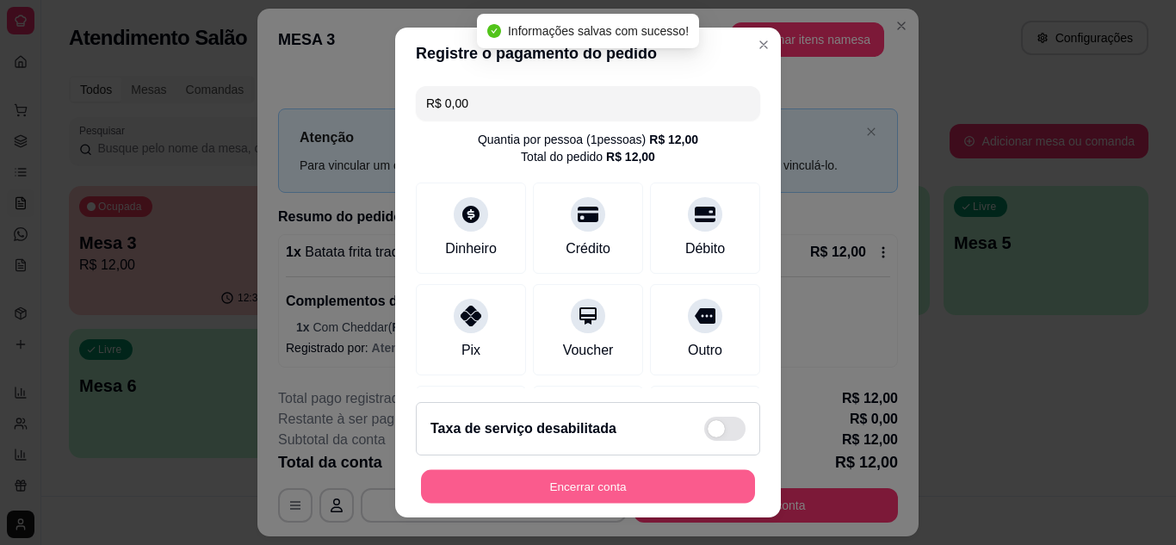
click at [613, 491] on button "Encerrar conta" at bounding box center [588, 487] width 334 height 34
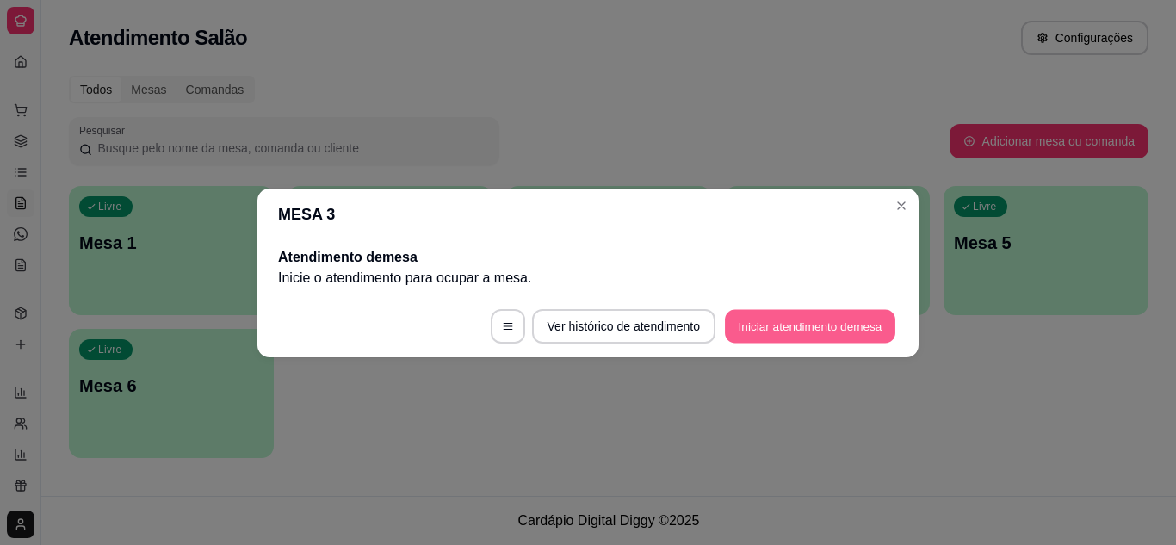
click at [849, 325] on button "Iniciar atendimento de mesa" at bounding box center [810, 326] width 170 height 34
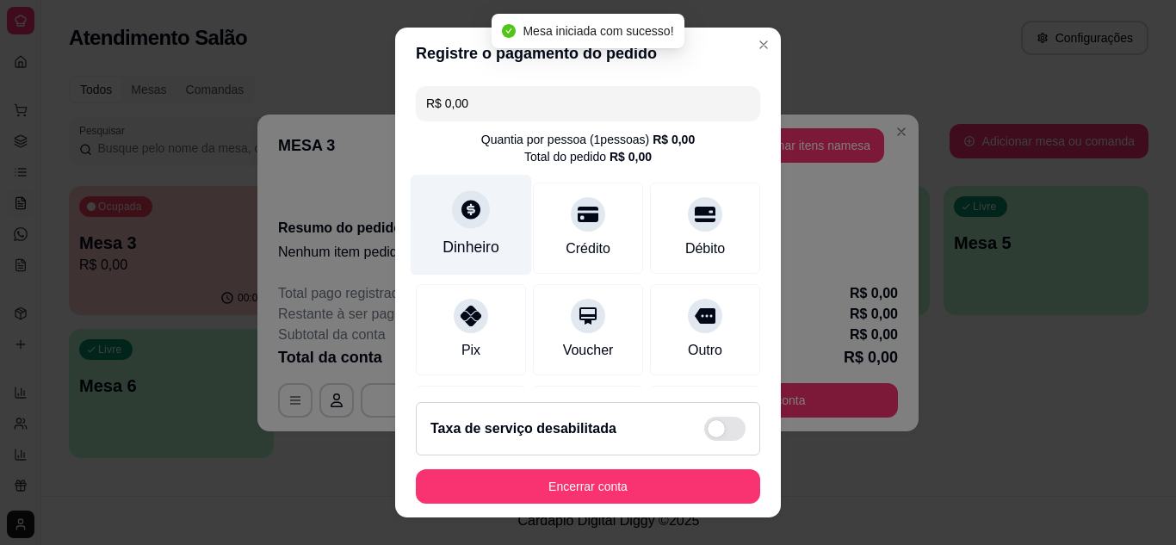
click at [468, 205] on icon at bounding box center [471, 209] width 22 height 22
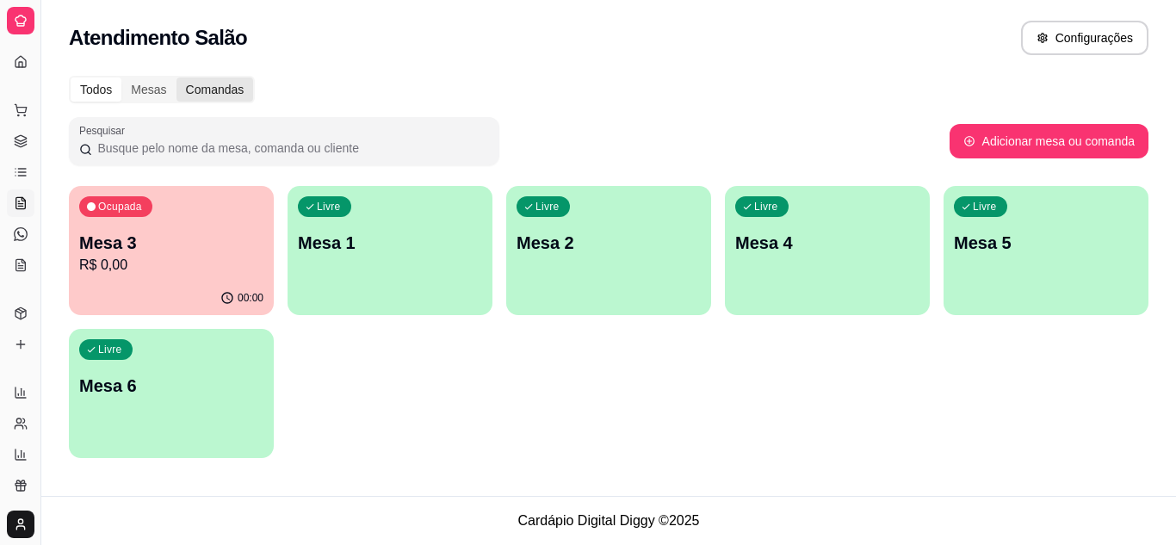
click at [222, 93] on div "Comandas" at bounding box center [214, 89] width 77 height 24
click at [176, 77] on input "Comandas" at bounding box center [176, 77] width 0 height 0
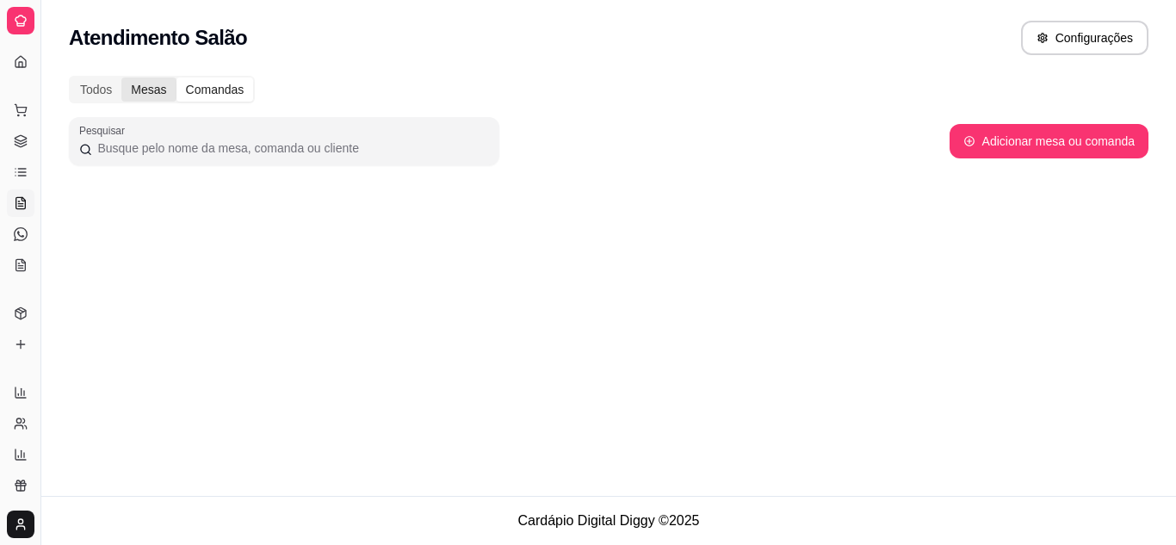
click at [150, 83] on div "Mesas" at bounding box center [148, 89] width 54 height 24
click at [121, 77] on input "Mesas" at bounding box center [121, 77] width 0 height 0
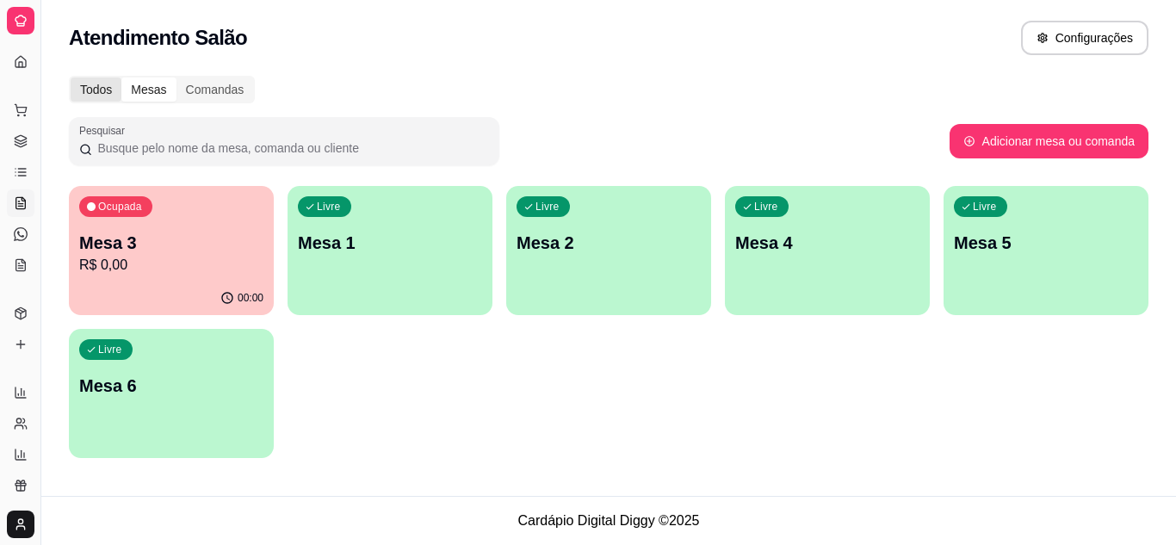
click at [115, 96] on div "Todos" at bounding box center [96, 89] width 51 height 24
click at [71, 77] on input "Todos" at bounding box center [71, 77] width 0 height 0
click at [18, 168] on icon at bounding box center [21, 172] width 14 height 14
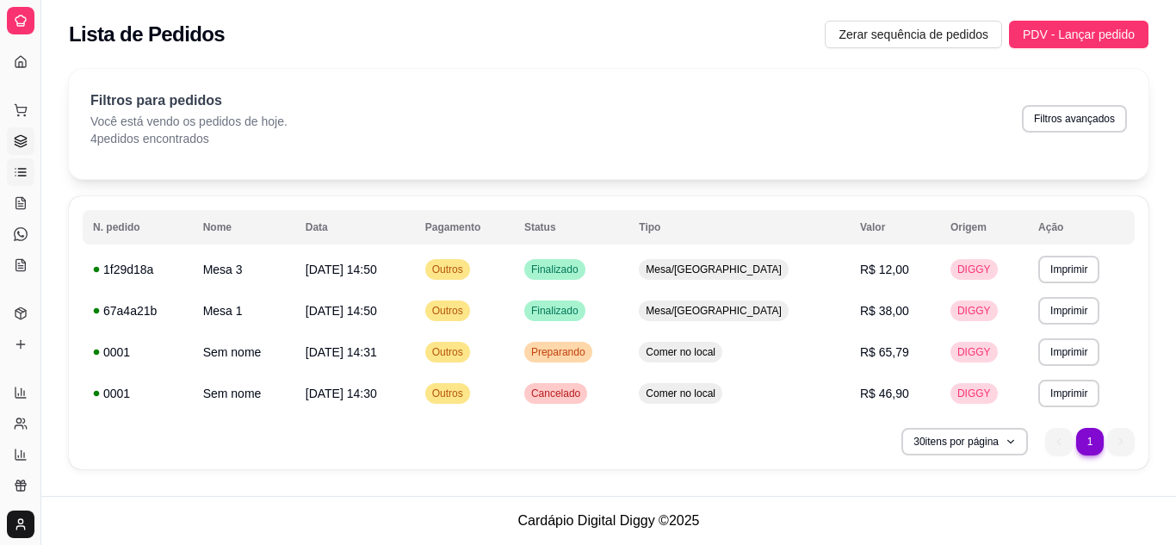
click at [19, 145] on icon at bounding box center [21, 141] width 14 height 14
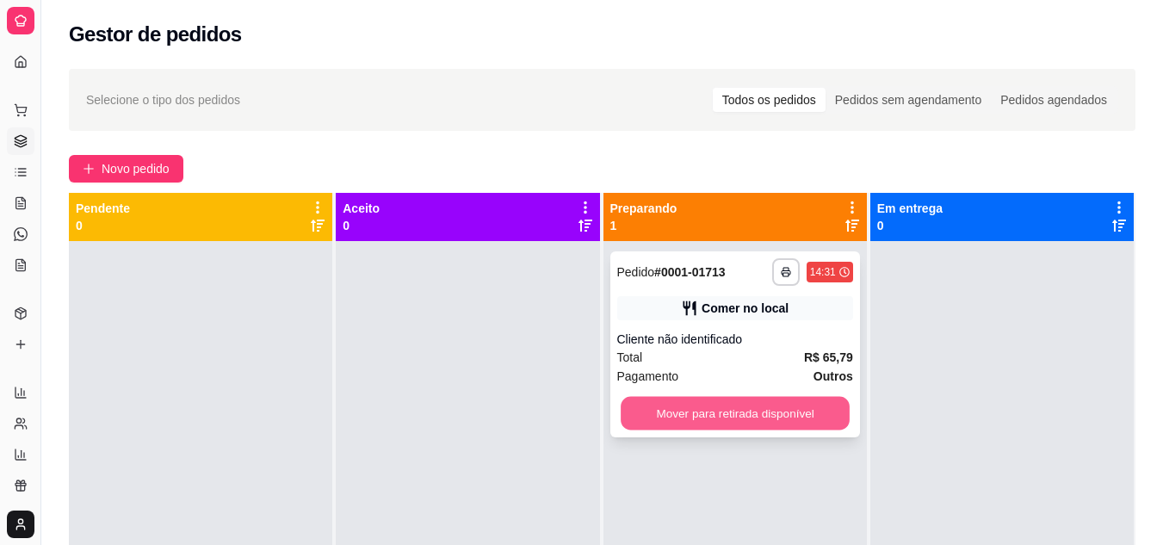
click at [722, 419] on button "Mover para retirada disponível" at bounding box center [734, 414] width 229 height 34
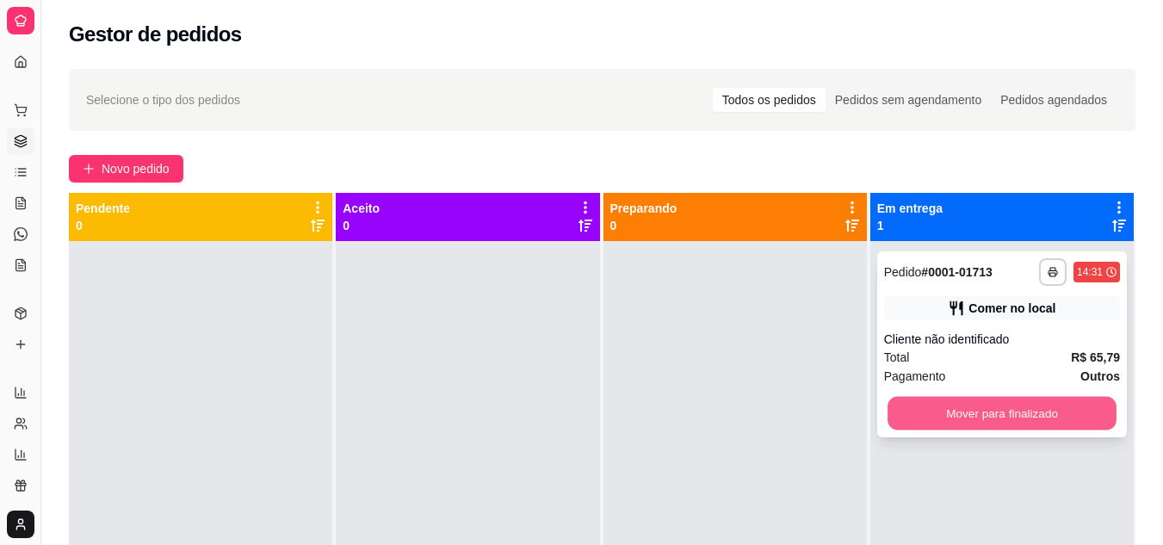
click at [1067, 401] on button "Mover para finalizado" at bounding box center [1001, 414] width 229 height 34
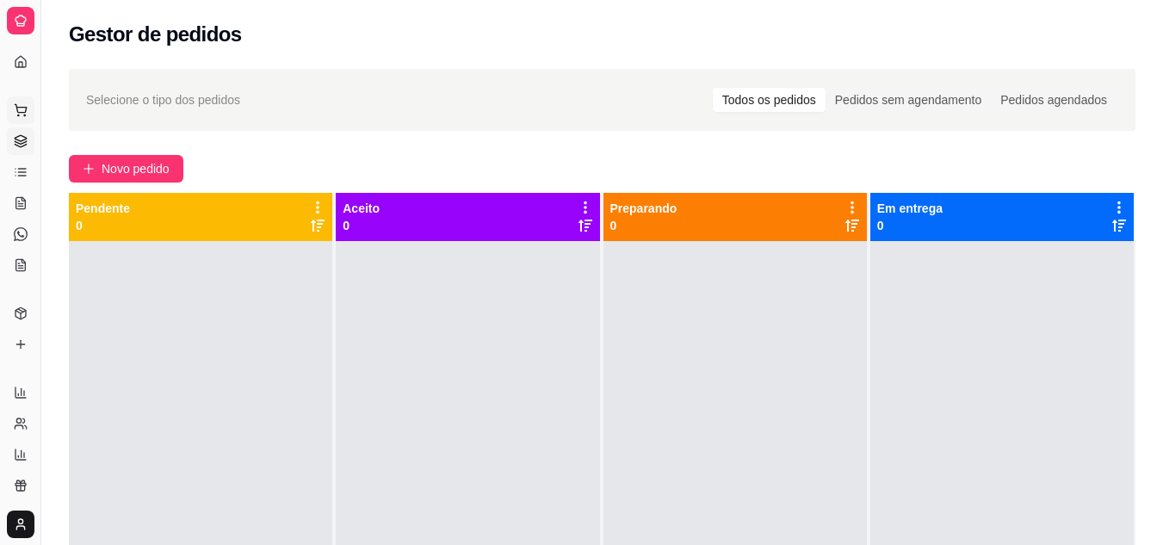
click at [21, 102] on button "Pedidos balcão (PDV)" at bounding box center [21, 110] width 28 height 28
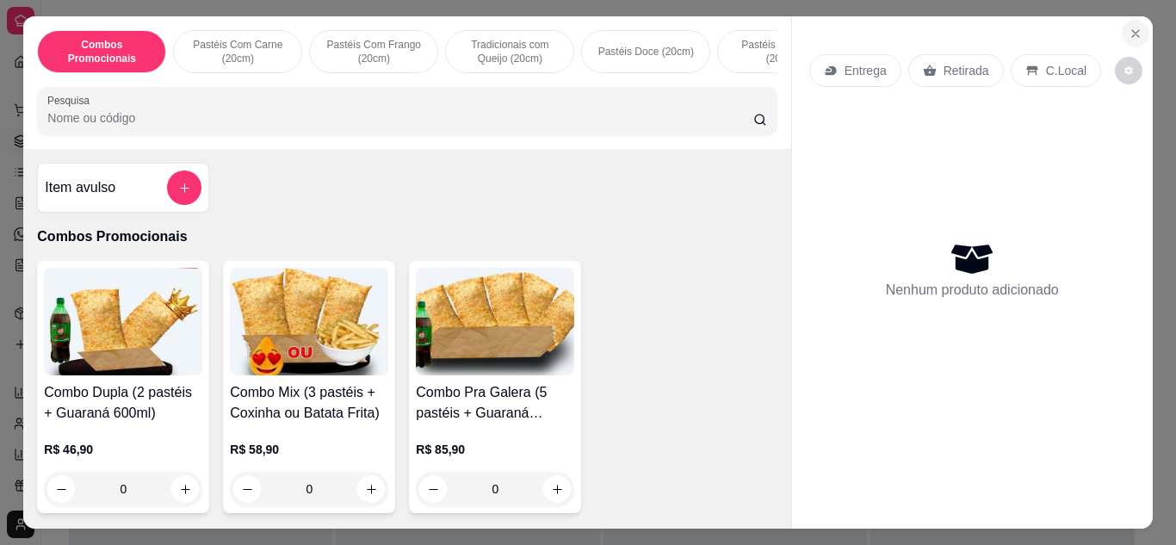
click at [1132, 30] on icon "Close" at bounding box center [1135, 33] width 7 height 7
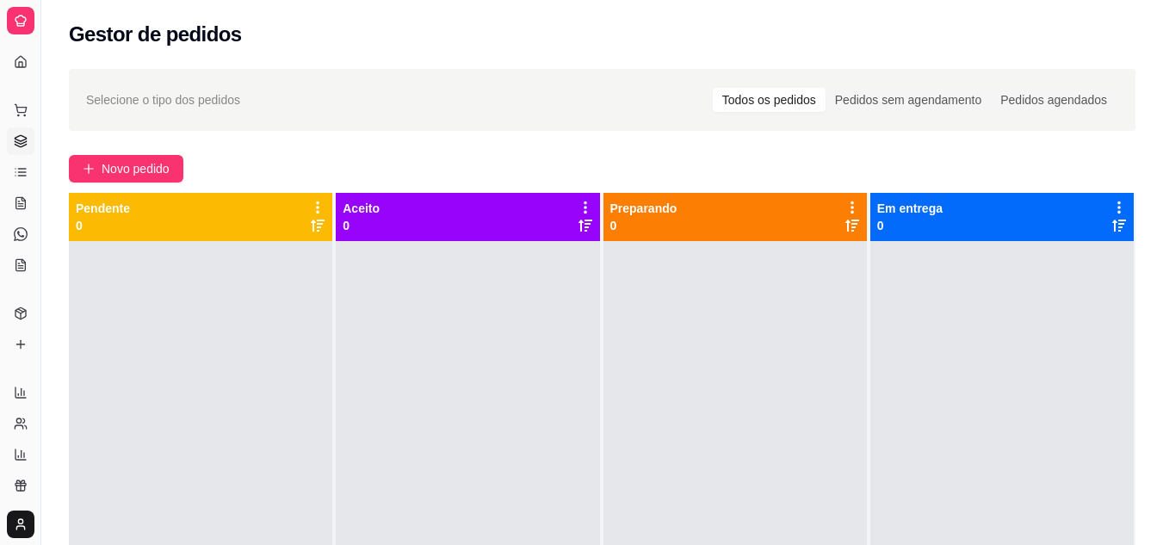
drag, startPoint x: 27, startPoint y: 71, endPoint x: 24, endPoint y: 62, distance: 9.0
click at [24, 69] on div "Dia a dia" at bounding box center [20, 83] width 27 height 28
click at [18, 55] on icon at bounding box center [21, 62] width 14 height 14
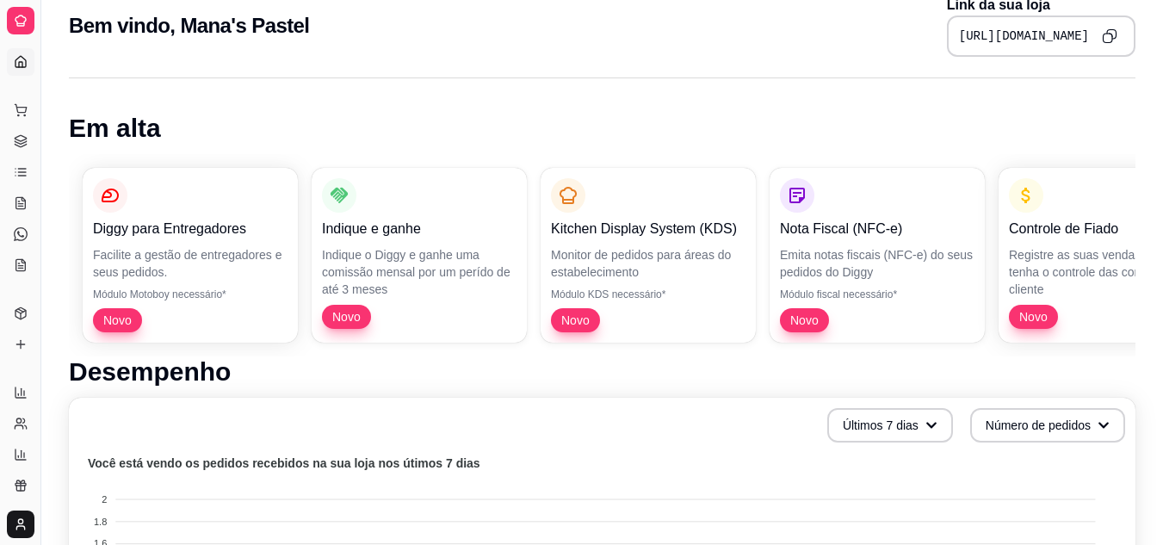
scroll to position [54, 0]
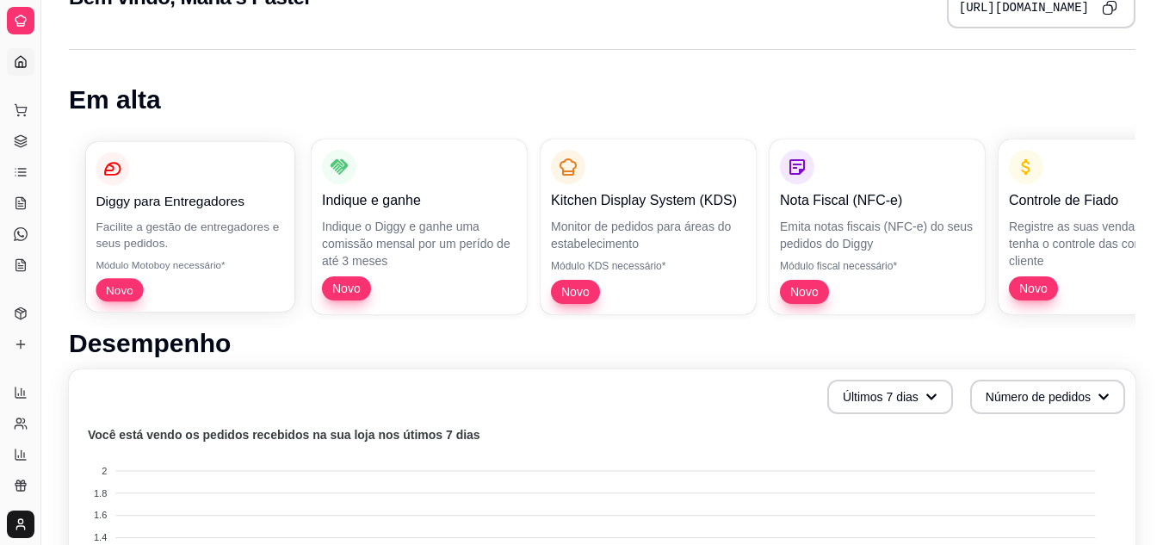
click at [247, 244] on p "Facilite a gestão de entregadores e seus pedidos." at bounding box center [190, 235] width 188 height 34
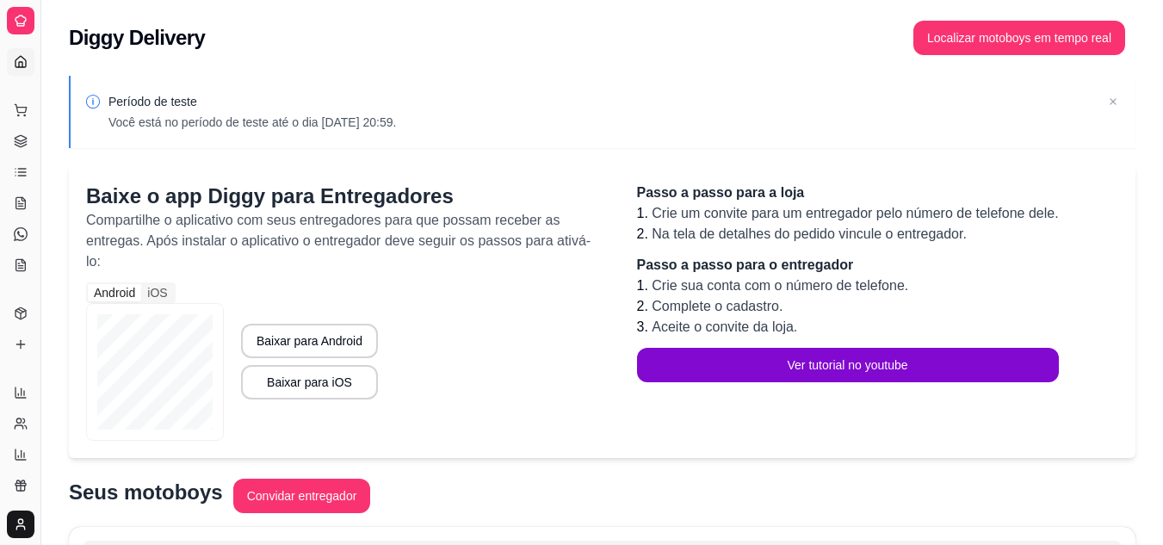
drag, startPoint x: 6, startPoint y: 77, endPoint x: 22, endPoint y: 61, distance: 23.1
click at [22, 61] on div "Acesso Rápido Dashboard" at bounding box center [20, 61] width 40 height 41
click at [22, 61] on icon at bounding box center [21, 62] width 14 height 14
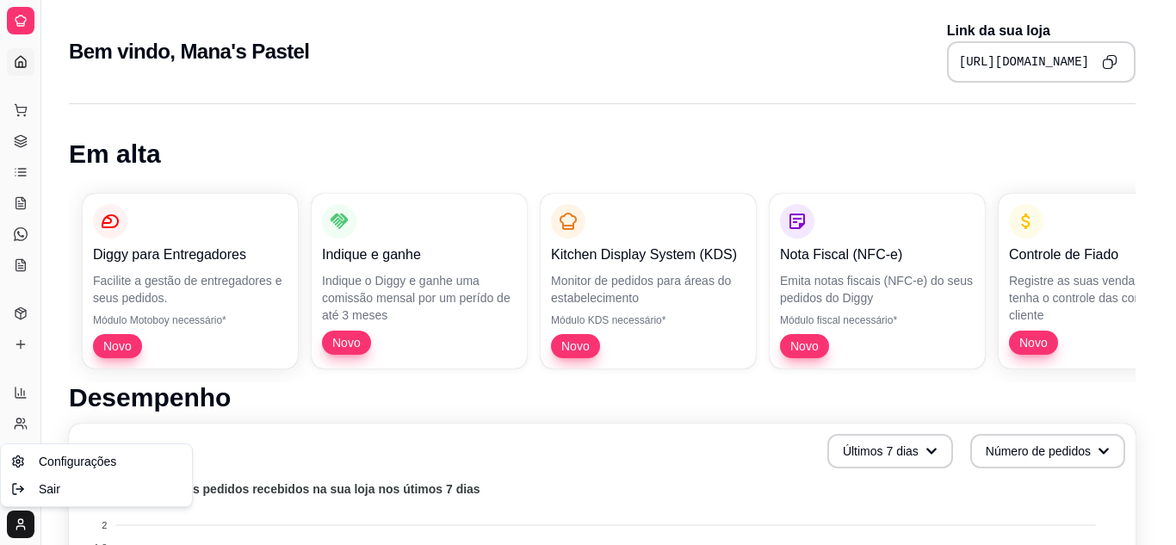
click at [26, 521] on html "Diggy Sistema de Gestão M Mana's Pastel ... Loja fechada Plano Customizado até …" at bounding box center [588, 272] width 1176 height 545
click at [57, 494] on span "Sair" at bounding box center [50, 488] width 22 height 17
